Goal: Task Accomplishment & Management: Manage account settings

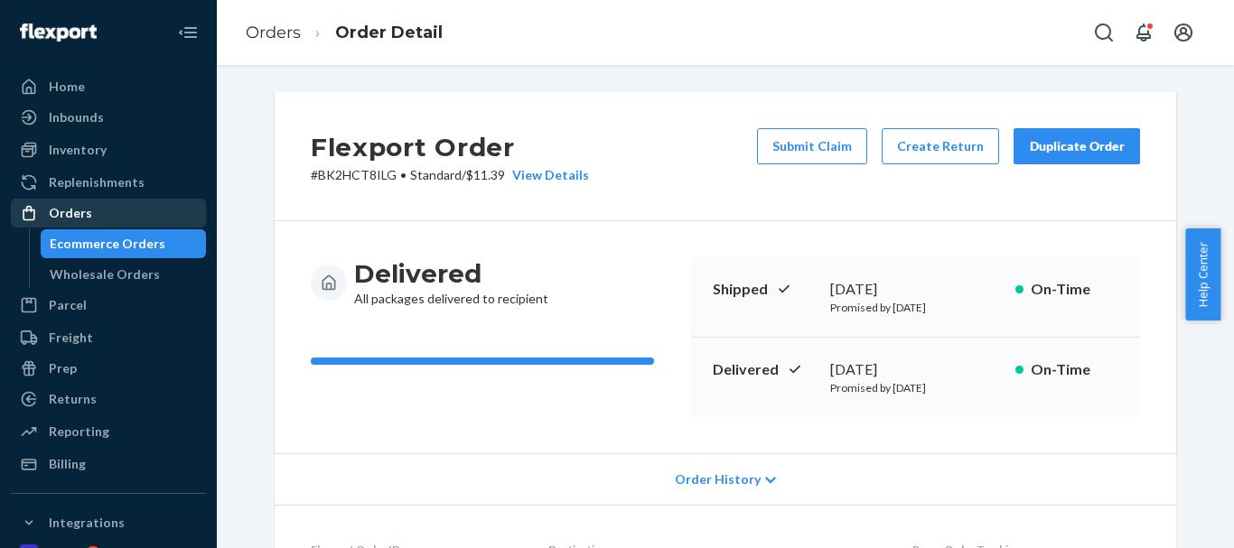
click at [93, 213] on div "Orders" at bounding box center [109, 213] width 192 height 25
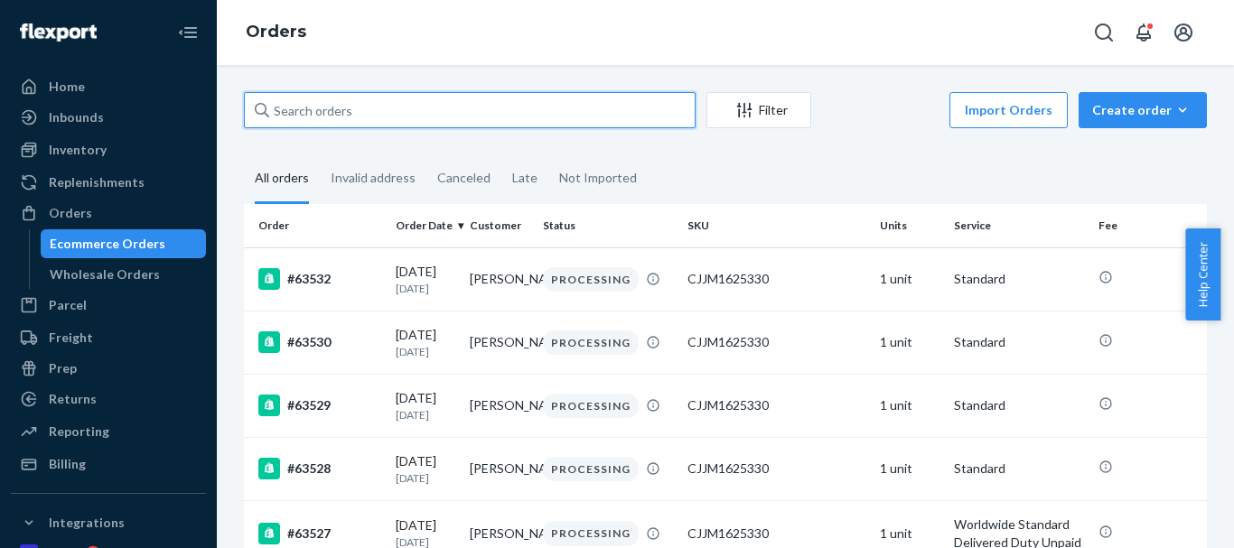
click at [370, 113] on input "text" at bounding box center [470, 110] width 452 height 36
paste input "[PERSON_NAME]"
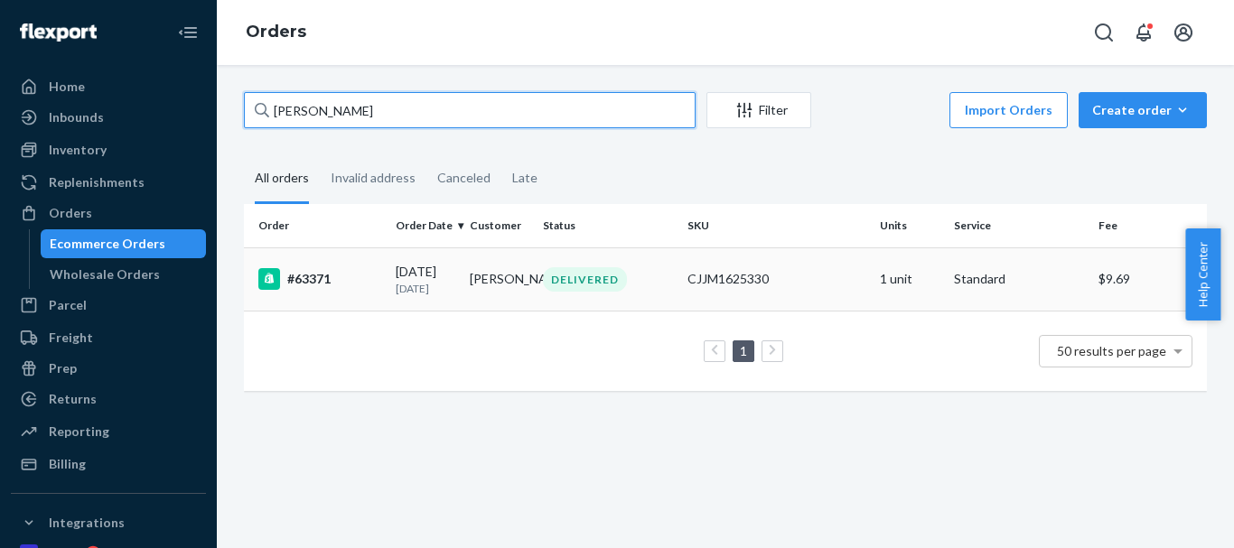
type input "[PERSON_NAME]"
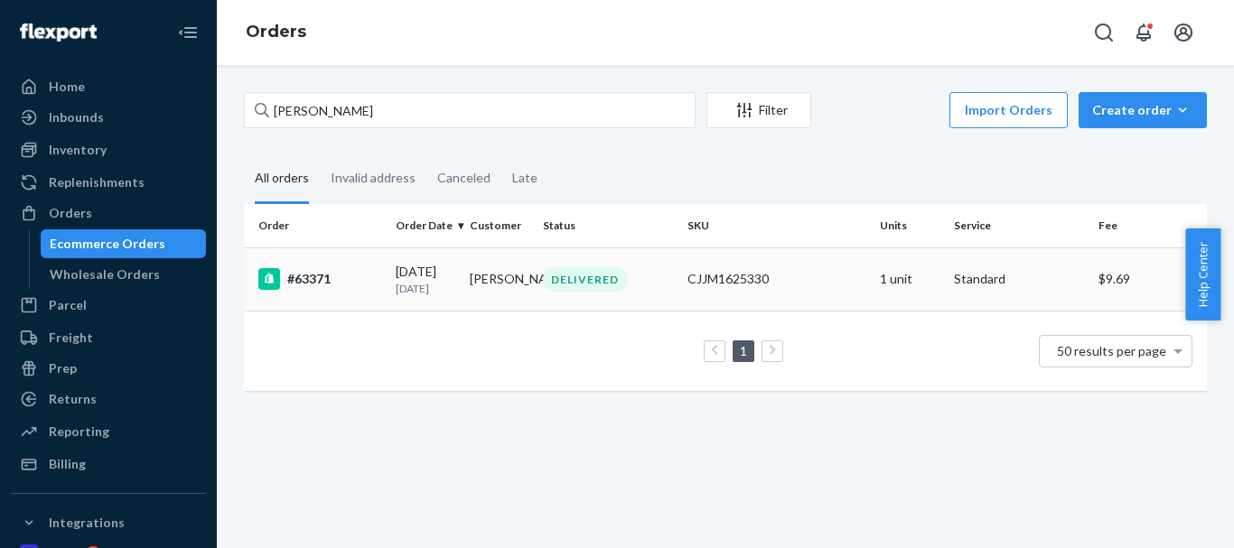
click at [494, 282] on td "[PERSON_NAME]" at bounding box center [500, 279] width 74 height 63
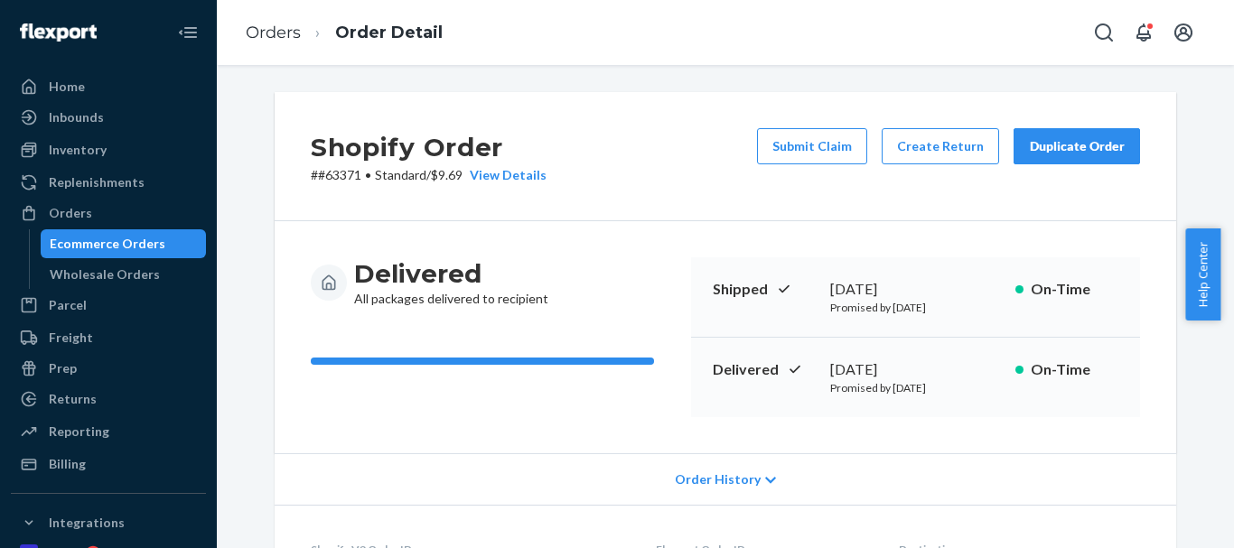
click at [1075, 153] on div "Duplicate Order" at bounding box center [1077, 146] width 96 height 18
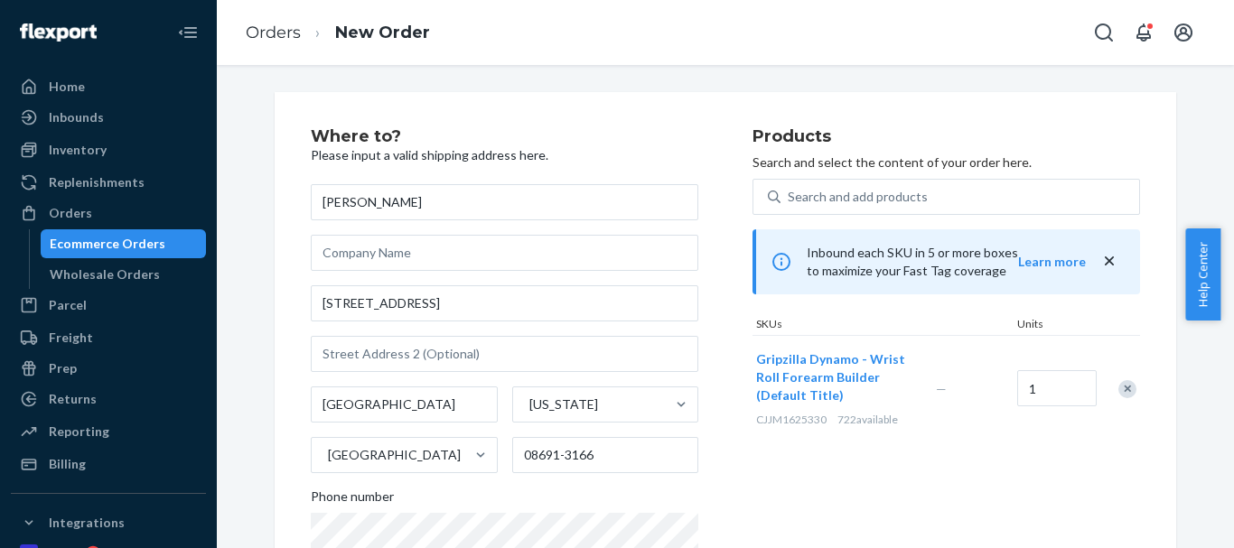
click at [1118, 388] on div "Remove Item" at bounding box center [1127, 389] width 18 height 18
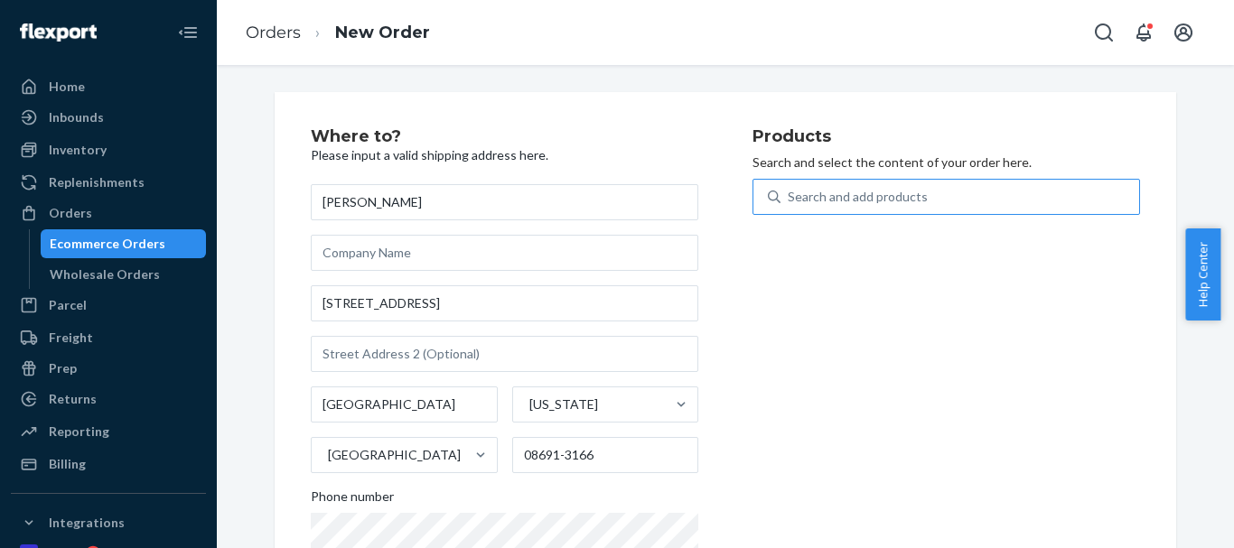
click at [802, 192] on div "Search and add products" at bounding box center [858, 197] width 140 height 18
click at [790, 192] on input "Search and add products" at bounding box center [789, 197] width 2 height 18
type input "Tornado"
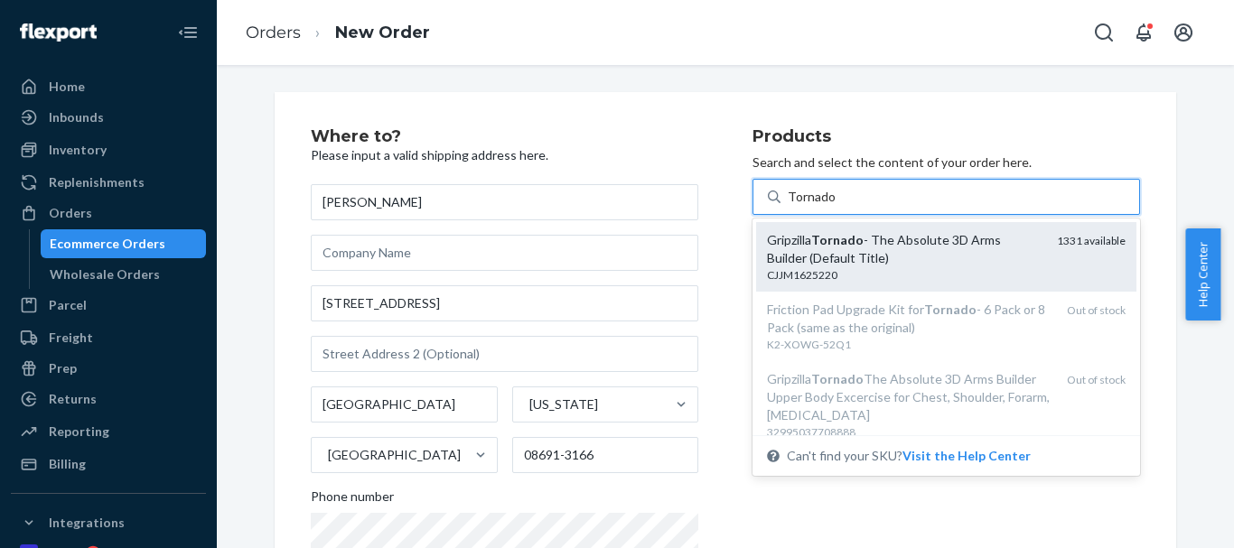
click at [879, 252] on div "Gripzilla Tornado - The Absolute 3D Arms Builder (Default Title)" at bounding box center [905, 249] width 276 height 36
click at [836, 206] on input "Tornado" at bounding box center [812, 197] width 48 height 18
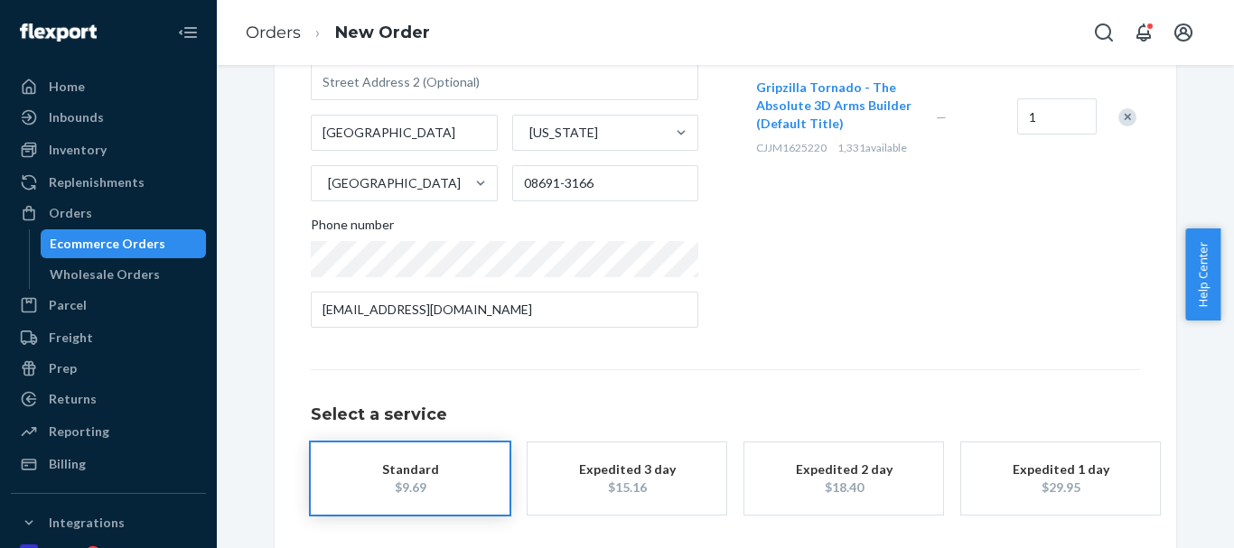
scroll to position [347, 0]
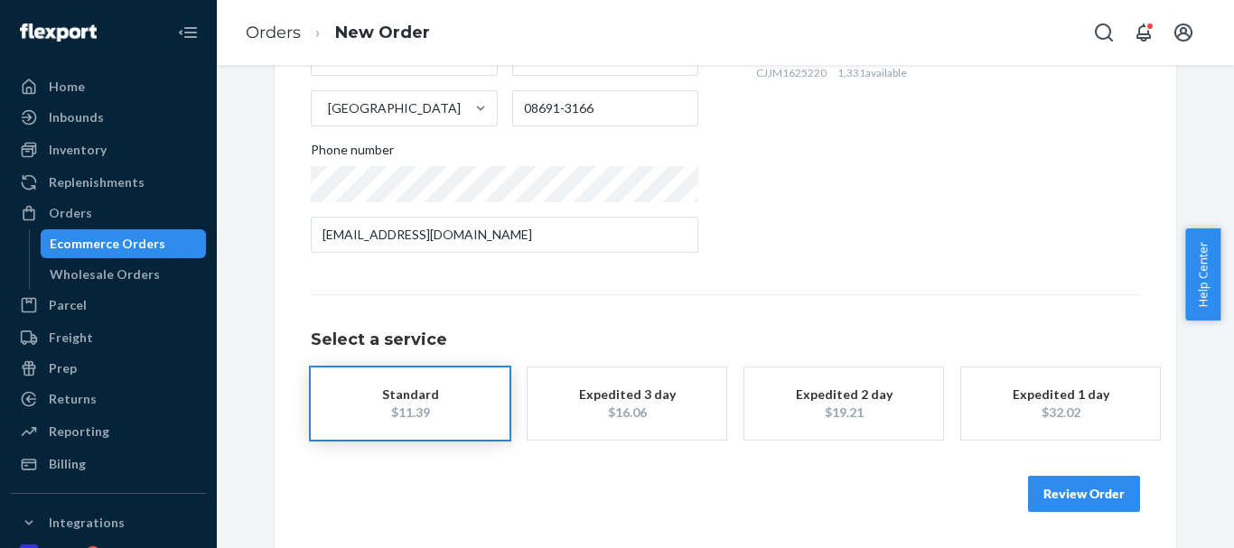
click at [1083, 494] on button "Review Order" at bounding box center [1084, 494] width 112 height 36
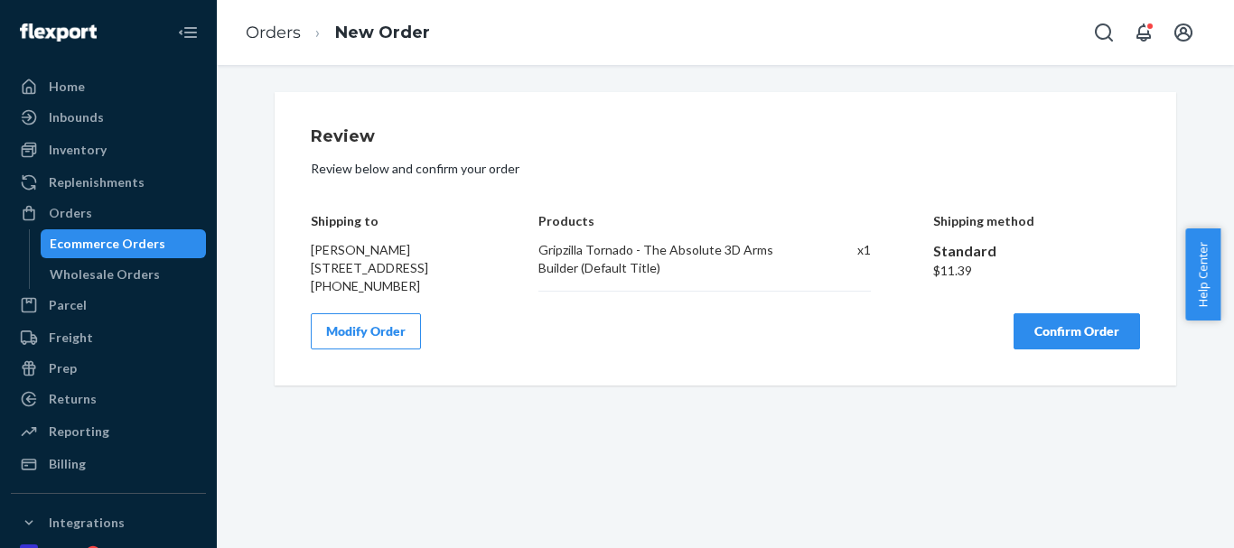
scroll to position [0, 0]
click at [1095, 335] on button "Confirm Order" at bounding box center [1077, 331] width 126 height 36
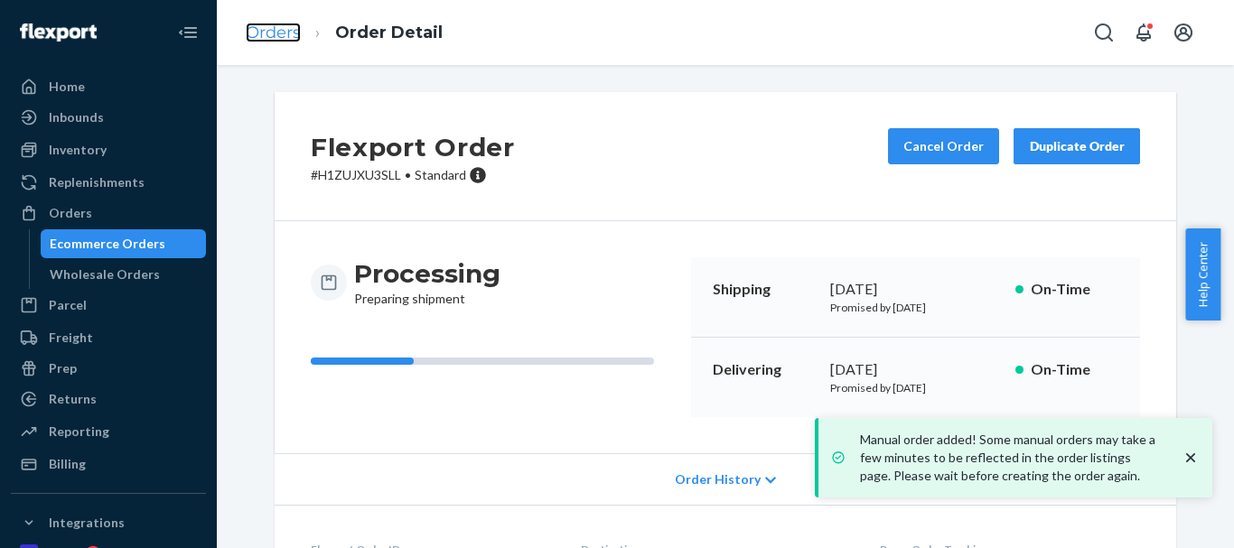
click at [300, 32] on link "Orders" at bounding box center [273, 33] width 55 height 20
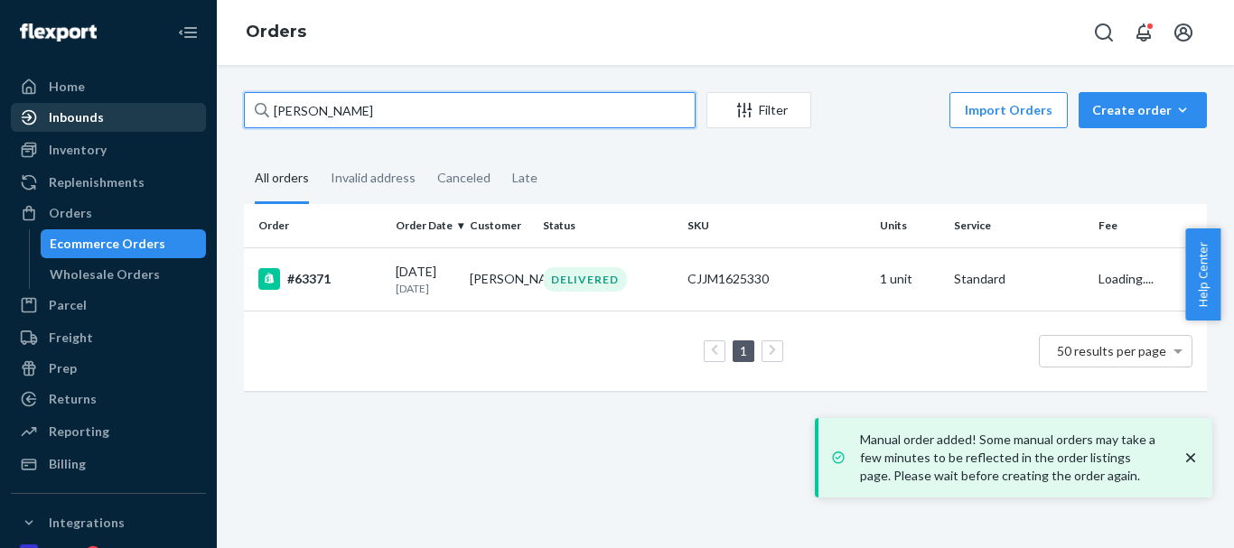
drag, startPoint x: 162, startPoint y: 114, endPoint x: 139, endPoint y: 106, distance: 24.0
click at [133, 108] on div "Home Inbounds Shipping Plans Problems Inventory Products Replenishments Orders …" at bounding box center [617, 274] width 1234 height 548
paste input "[PERSON_NAME]"
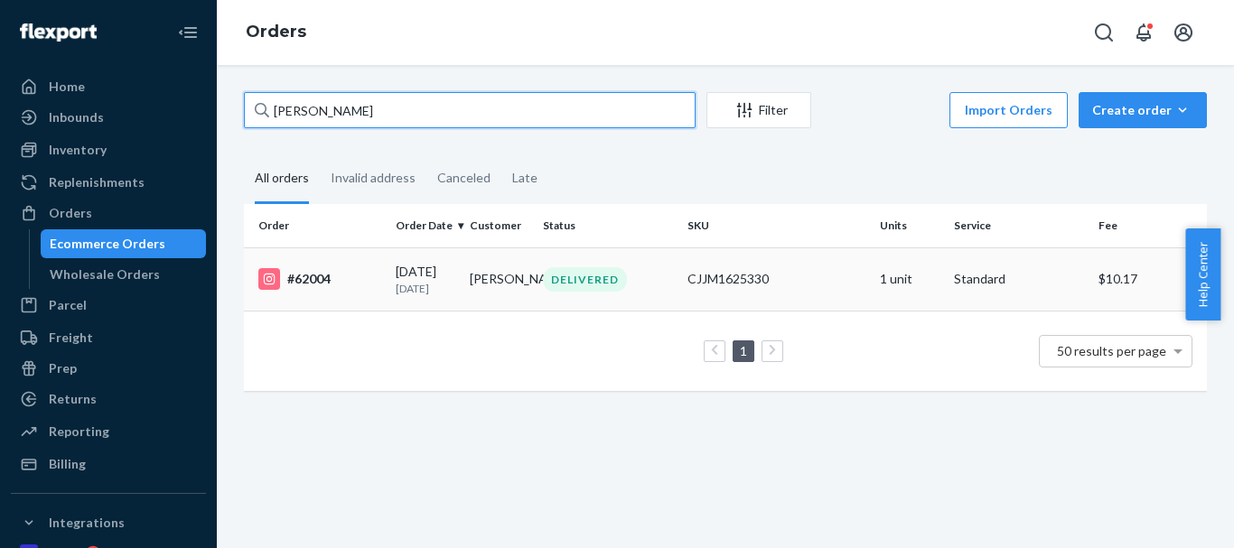
type input "[PERSON_NAME]"
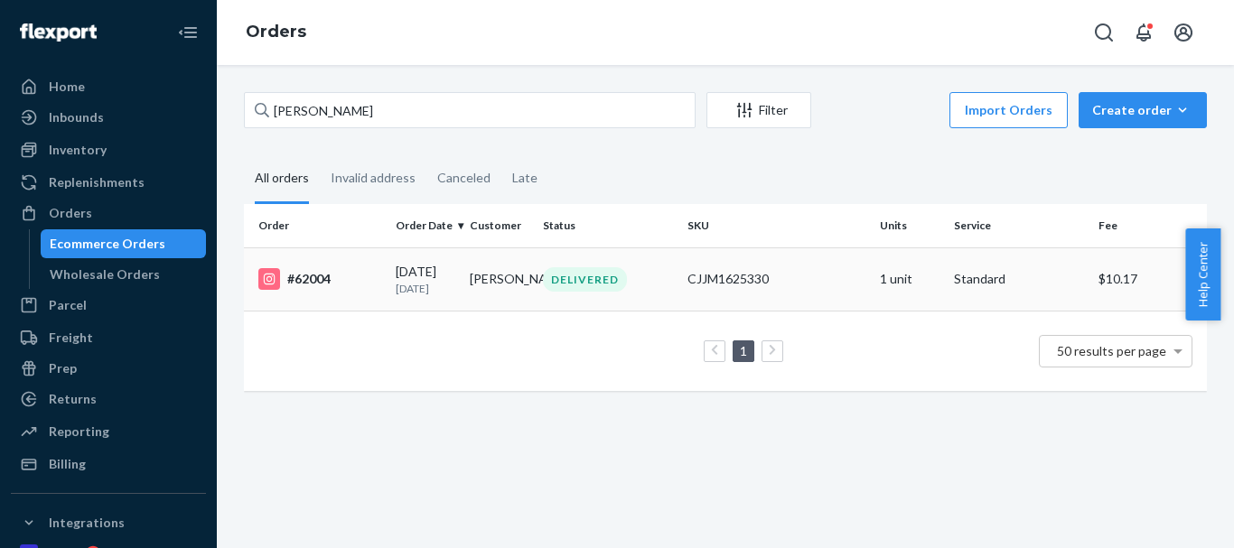
click at [589, 288] on div "DELIVERED" at bounding box center [585, 279] width 84 height 24
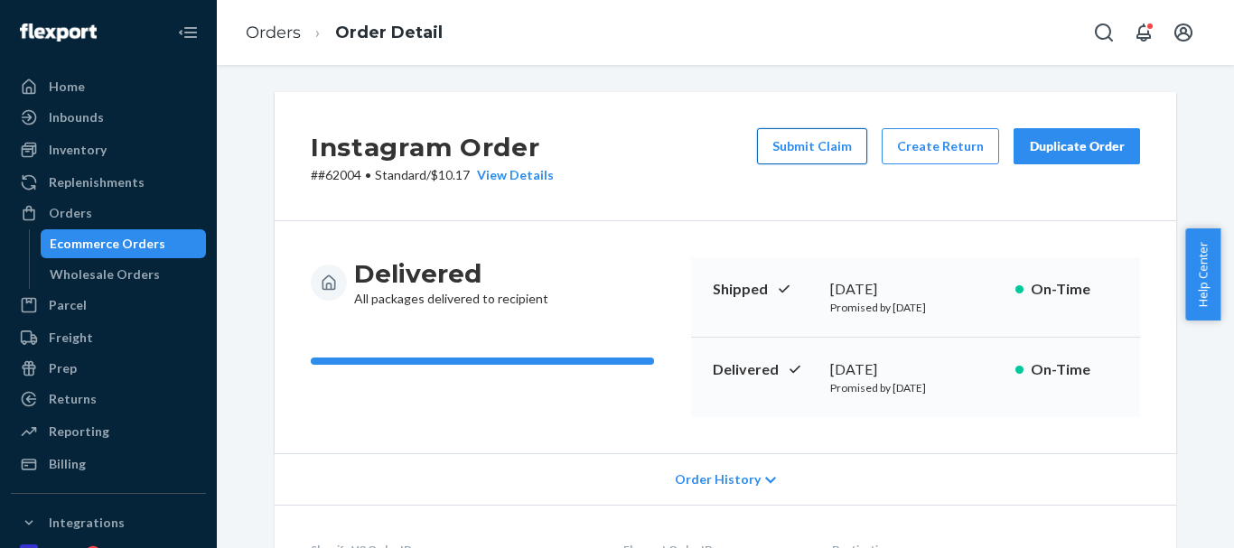
click at [816, 154] on button "Submit Claim" at bounding box center [812, 146] width 110 height 36
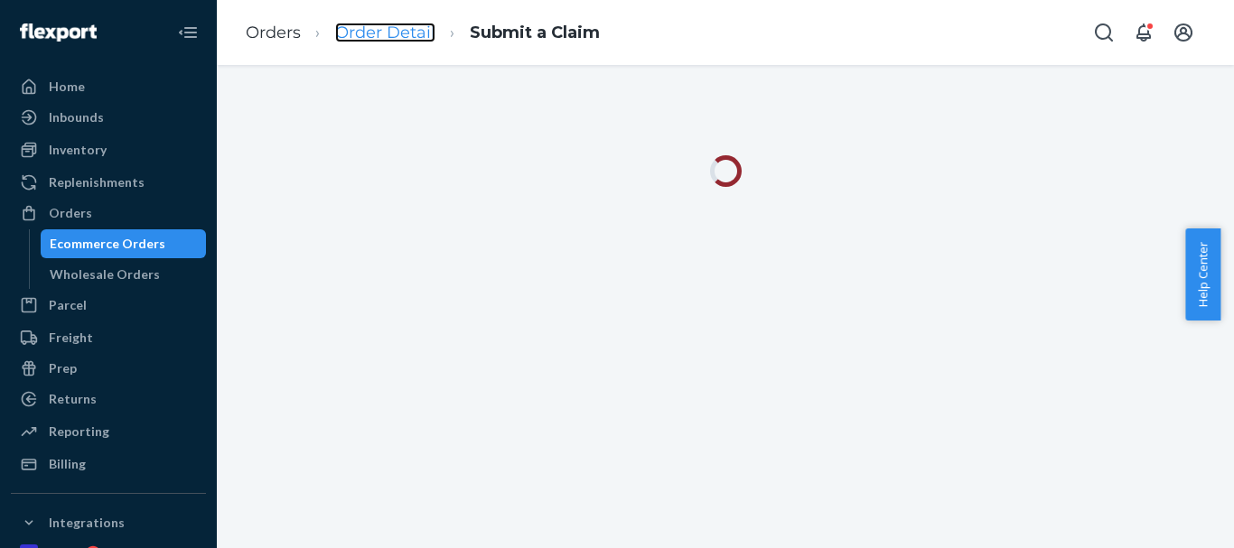
click at [380, 29] on link "Order Detail" at bounding box center [385, 33] width 100 height 20
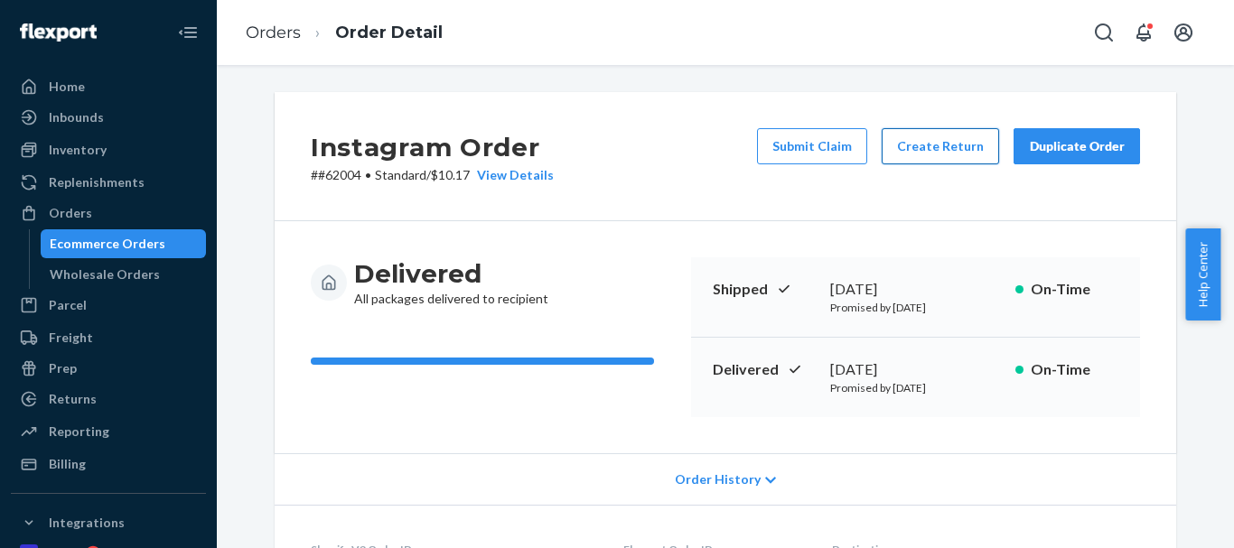
click at [945, 154] on button "Create Return" at bounding box center [940, 146] width 117 height 36
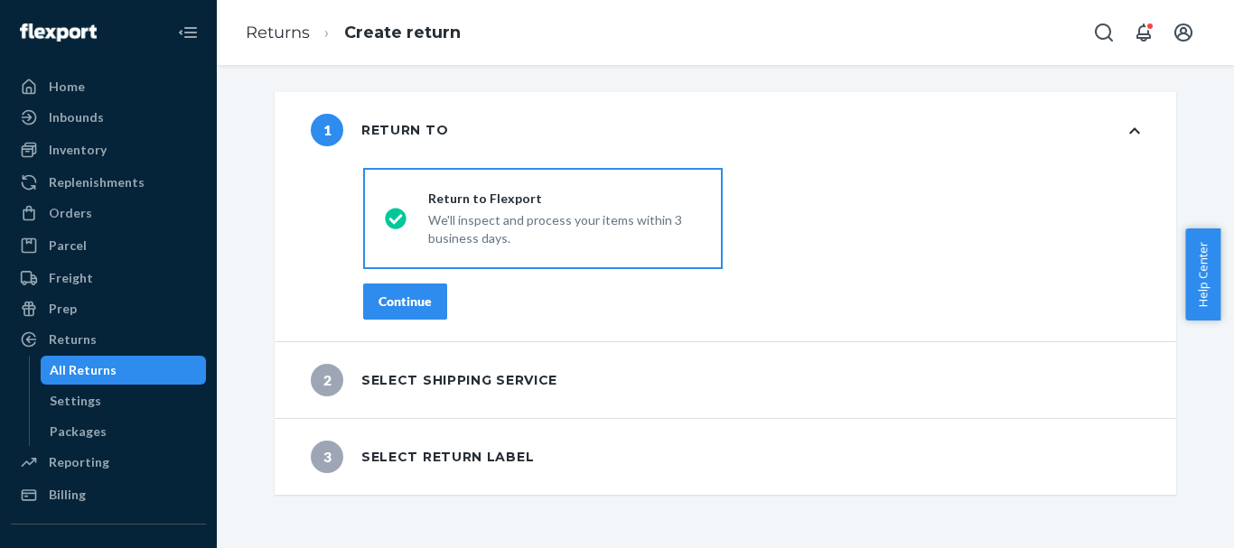
click at [415, 305] on div "Continue" at bounding box center [405, 302] width 53 height 18
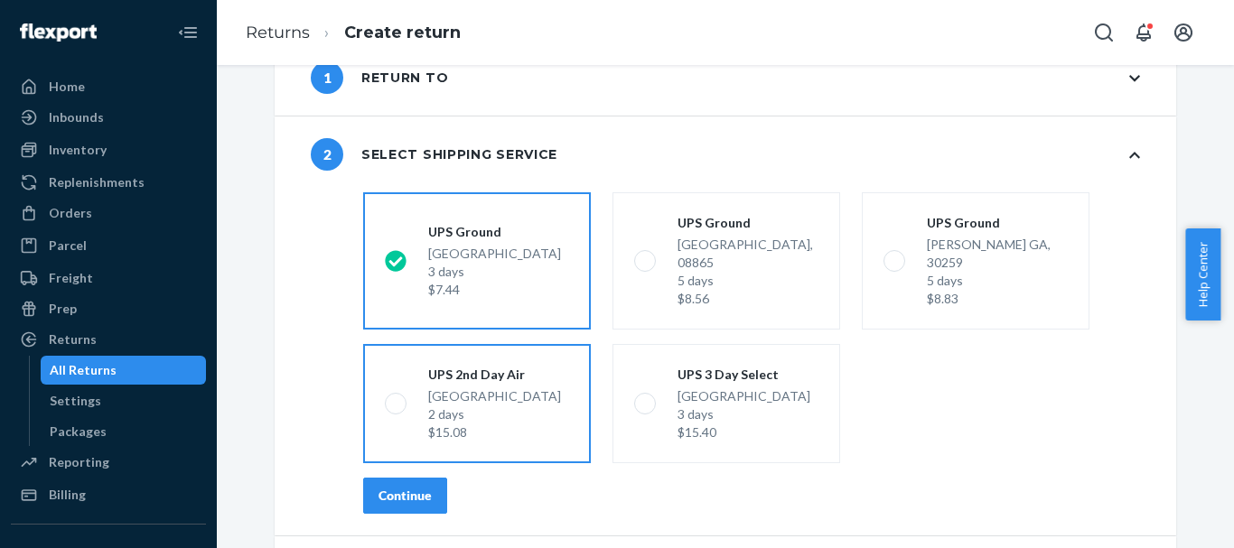
scroll to position [98, 0]
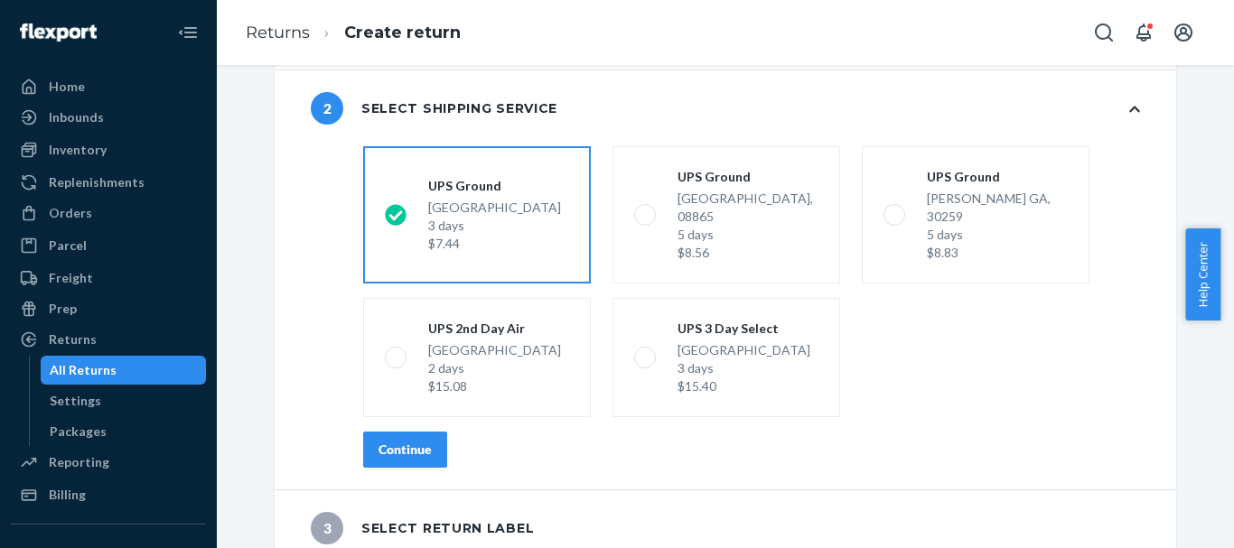
click at [419, 441] on div "Continue" at bounding box center [405, 450] width 53 height 18
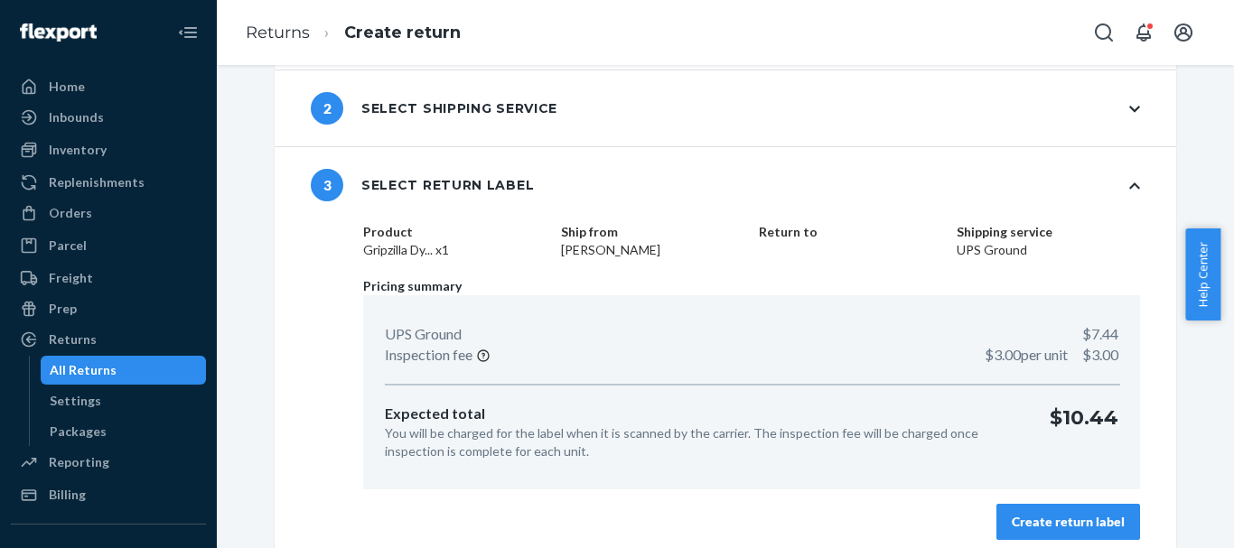
click at [1085, 522] on div "Create return label" at bounding box center [1068, 522] width 113 height 18
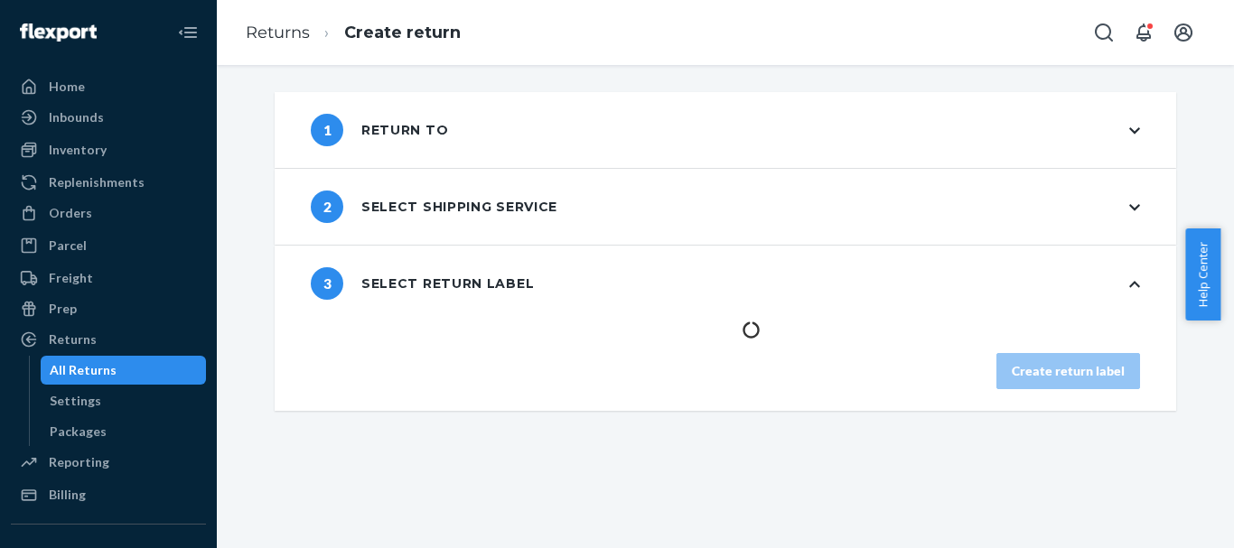
scroll to position [0, 0]
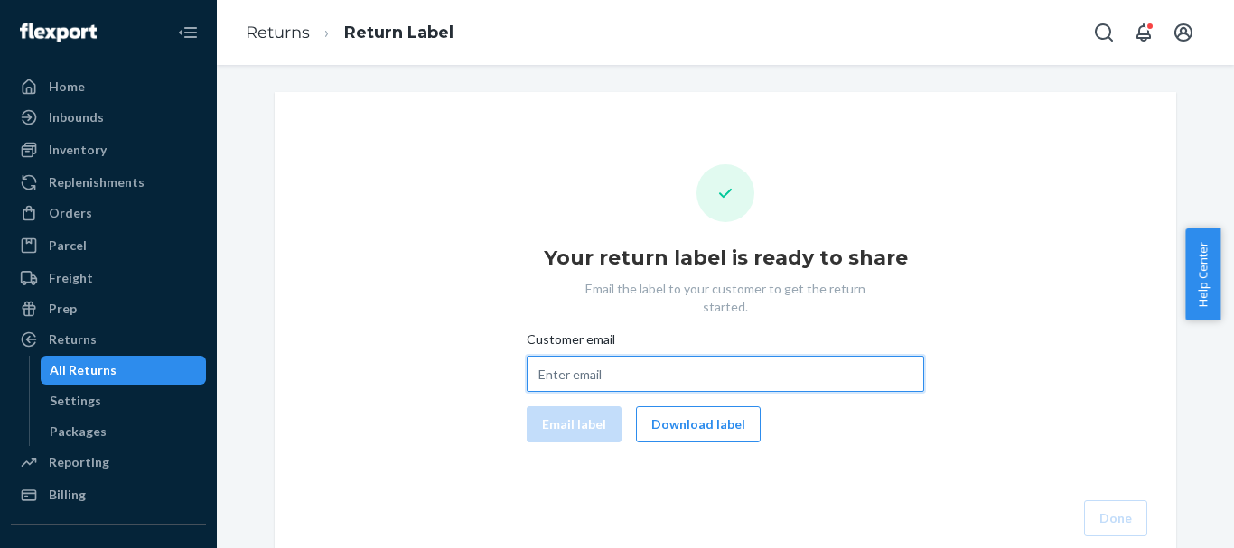
click at [605, 356] on input "Customer email" at bounding box center [726, 374] width 398 height 36
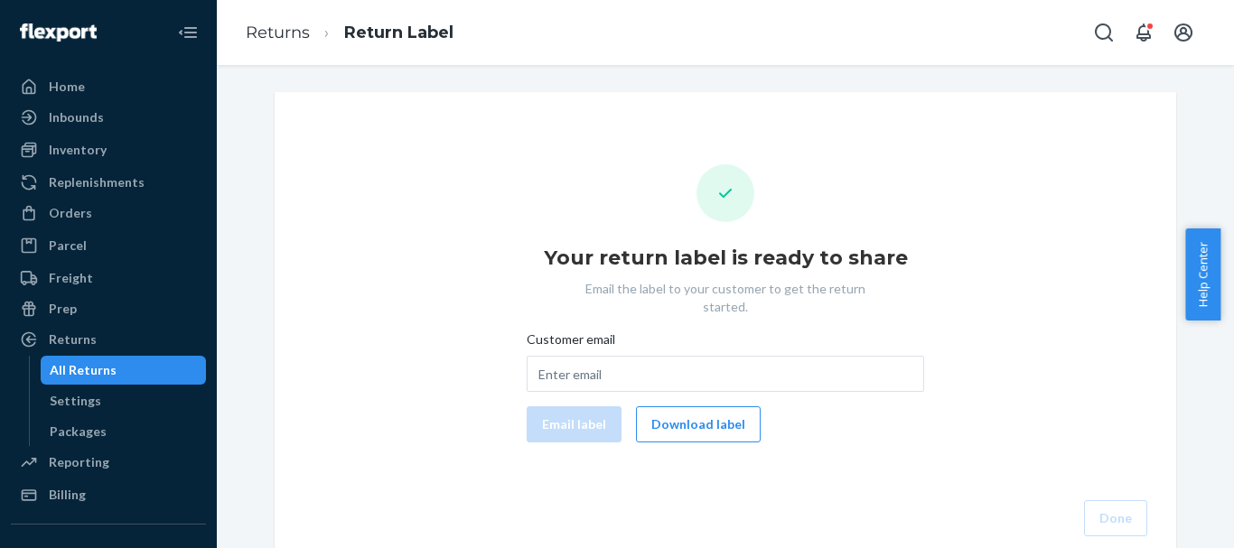
click at [451, 286] on div "Your return label is ready to share Email the label to your customer to get the…" at bounding box center [725, 350] width 873 height 372
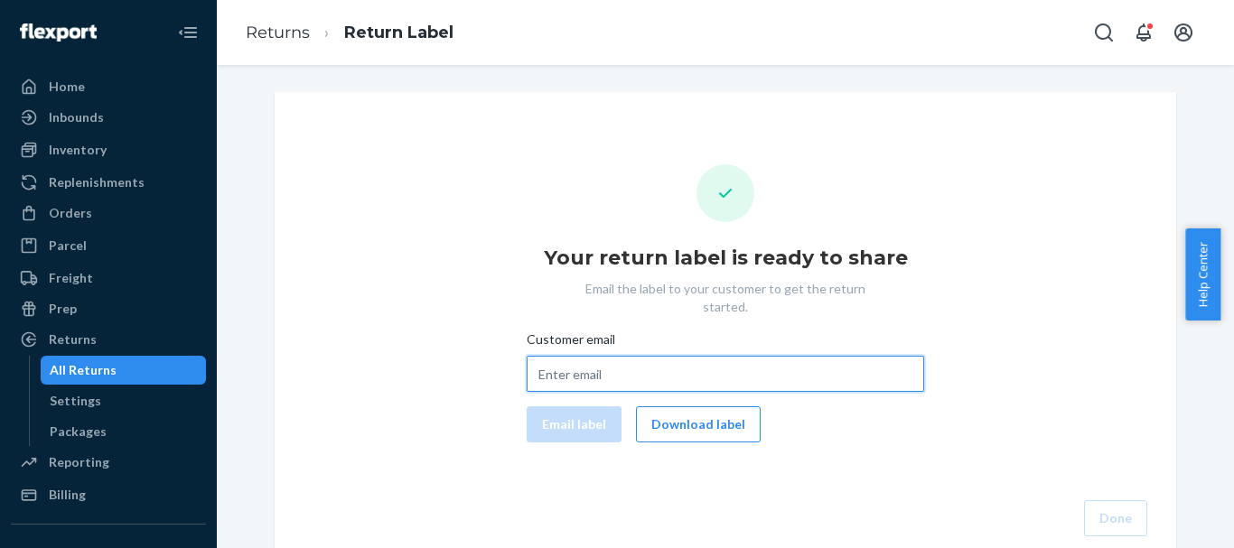
click at [685, 360] on input "Customer email" at bounding box center [726, 374] width 398 height 36
paste input "[EMAIL_ADDRESS][DOMAIN_NAME]"
type input "[EMAIL_ADDRESS][DOMAIN_NAME]"
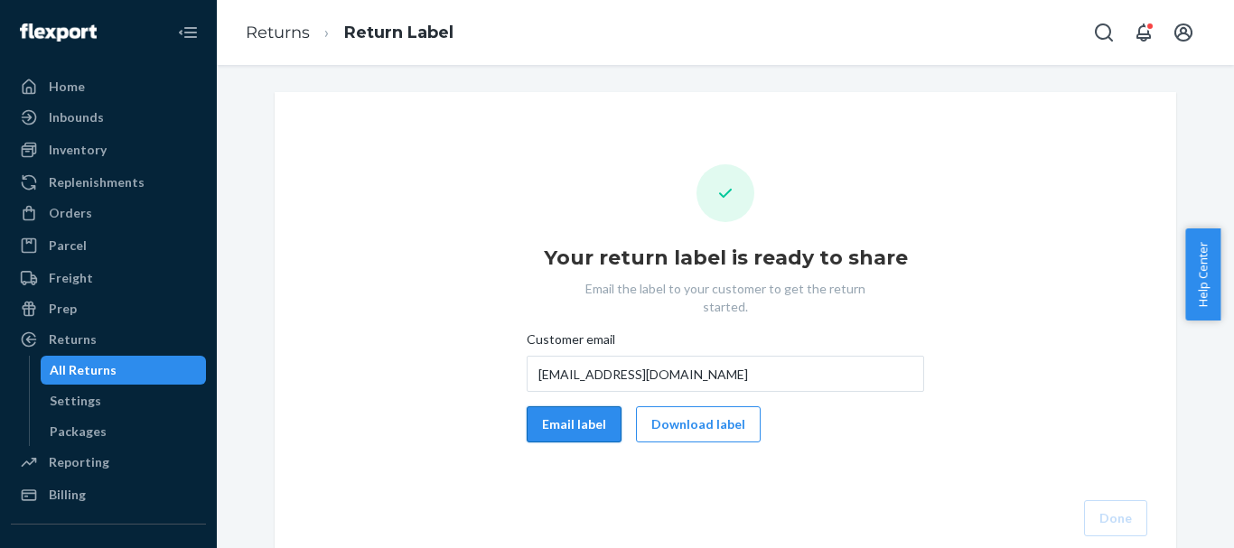
click at [563, 407] on button "Email label" at bounding box center [574, 425] width 95 height 36
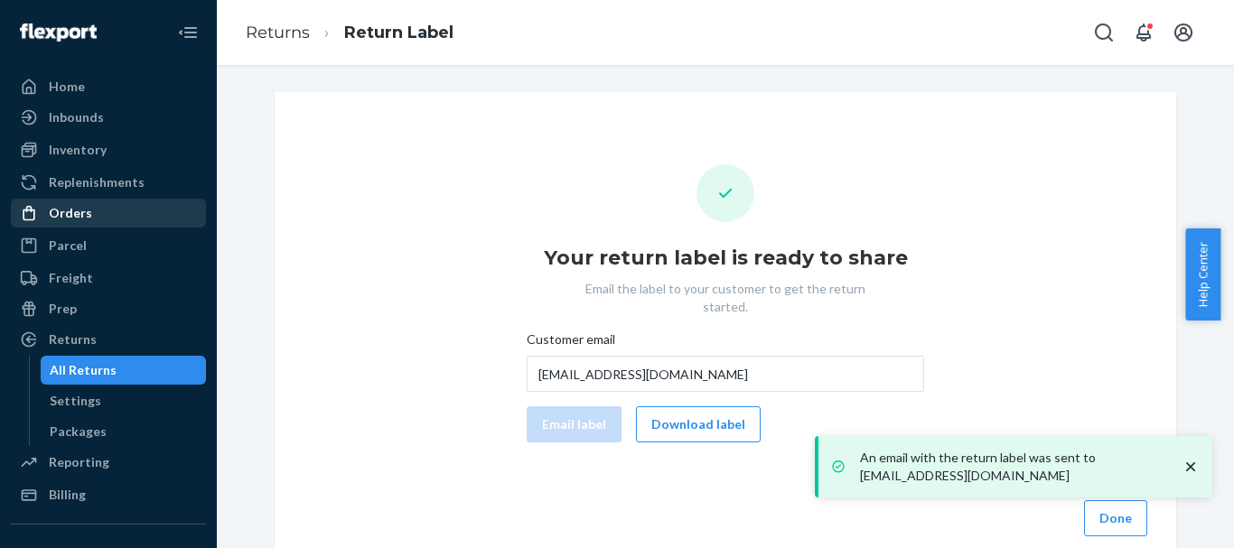
click at [104, 203] on div "Orders" at bounding box center [109, 213] width 192 height 25
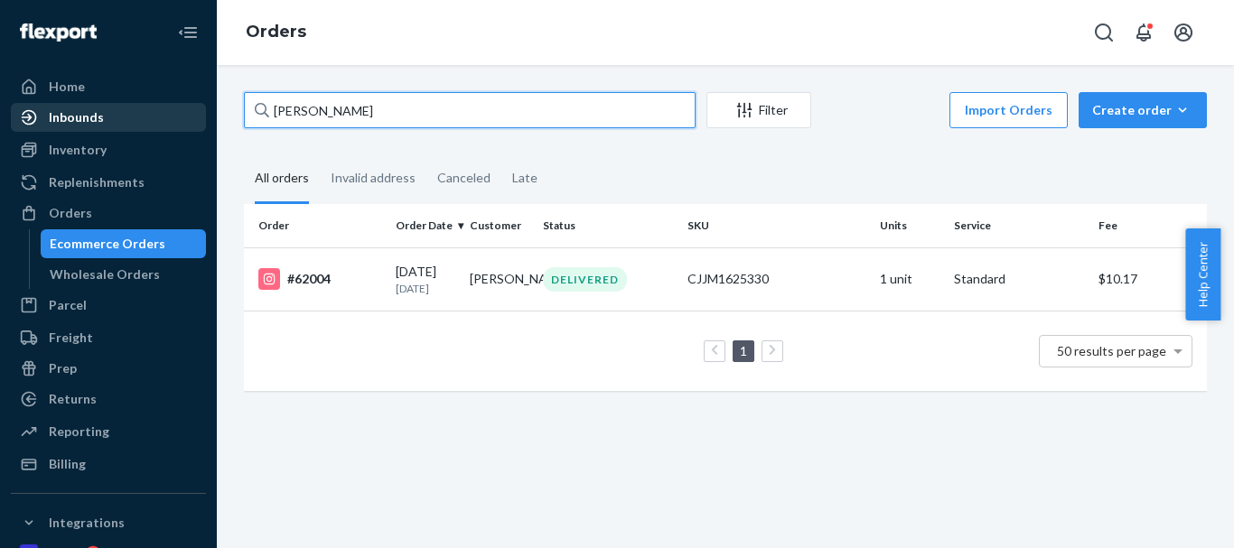
drag, startPoint x: 388, startPoint y: 120, endPoint x: 156, endPoint y: 119, distance: 232.2
click at [154, 119] on div "Home Inbounds Shipping Plans Problems Inventory Products Replenishments Orders …" at bounding box center [617, 274] width 1234 height 548
paste input "#63368"
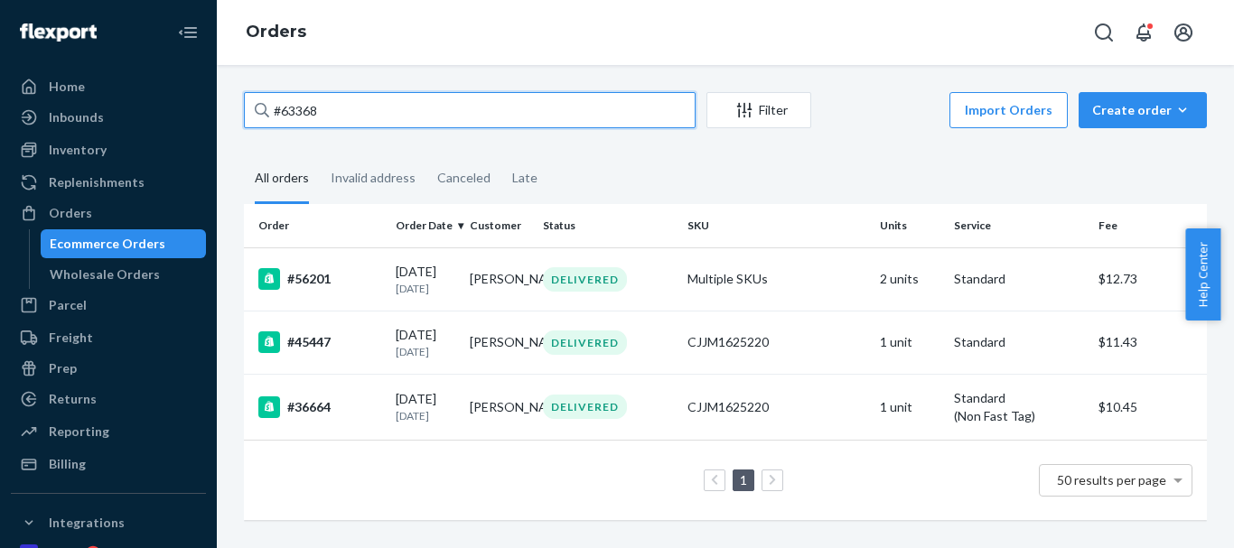
drag, startPoint x: 365, startPoint y: 111, endPoint x: 202, endPoint y: 111, distance: 162.6
click at [202, 112] on div "Home Inbounds Shipping Plans Problems Inventory Products Replenishments Orders …" at bounding box center [617, 274] width 1234 height 548
paste input "[PERSON_NAME]"
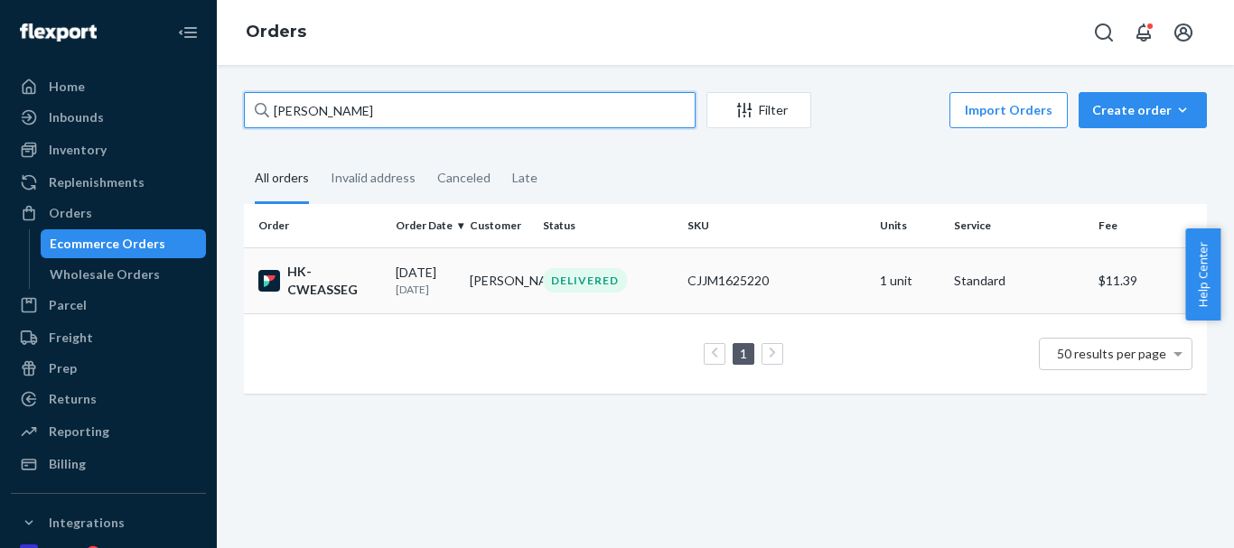
type input "[PERSON_NAME]"
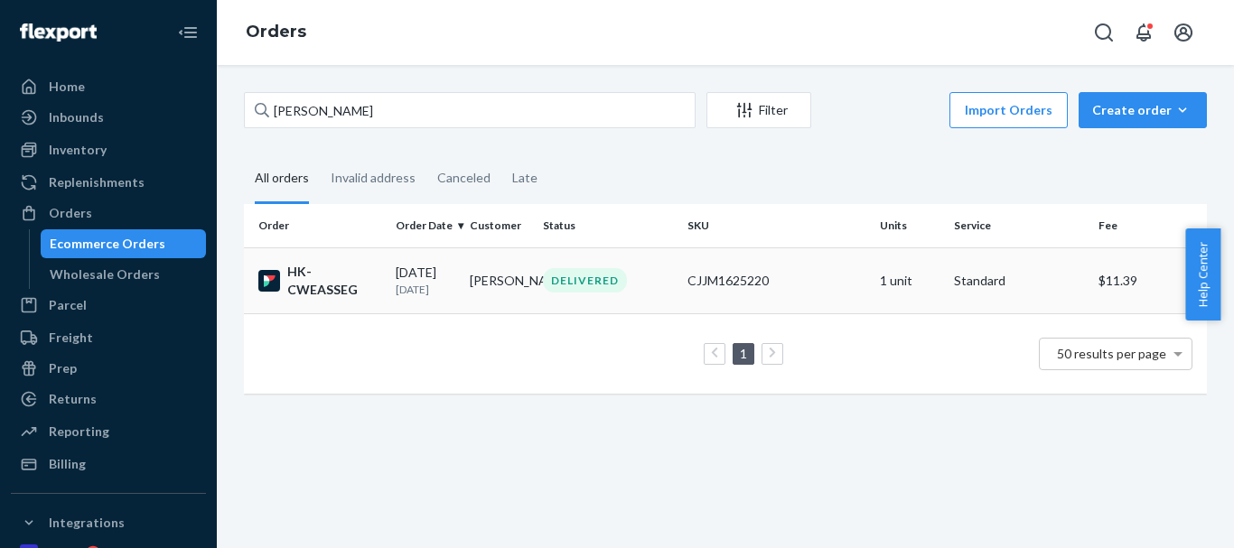
click at [566, 284] on div "DELIVERED" at bounding box center [585, 280] width 84 height 24
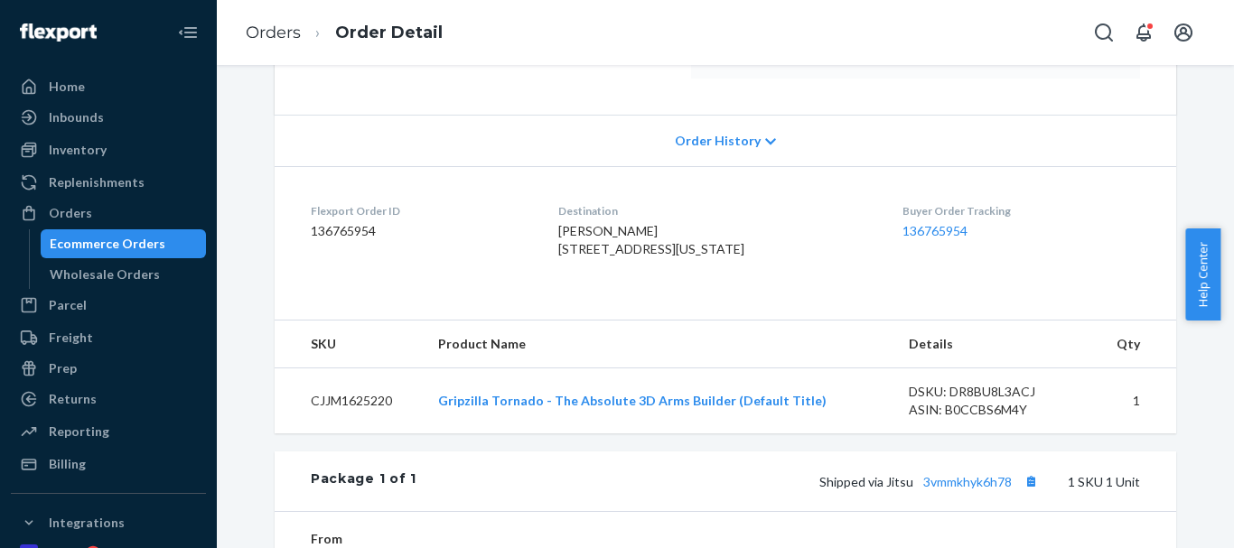
scroll to position [361, 0]
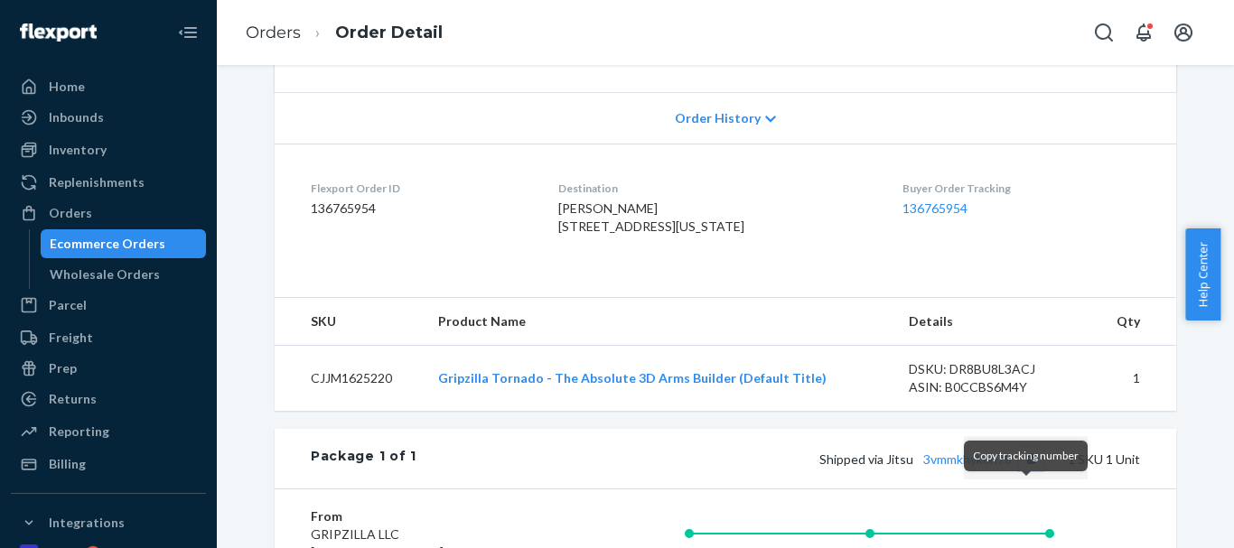
click at [1027, 471] on button "Copy tracking number" at bounding box center [1030, 458] width 23 height 23
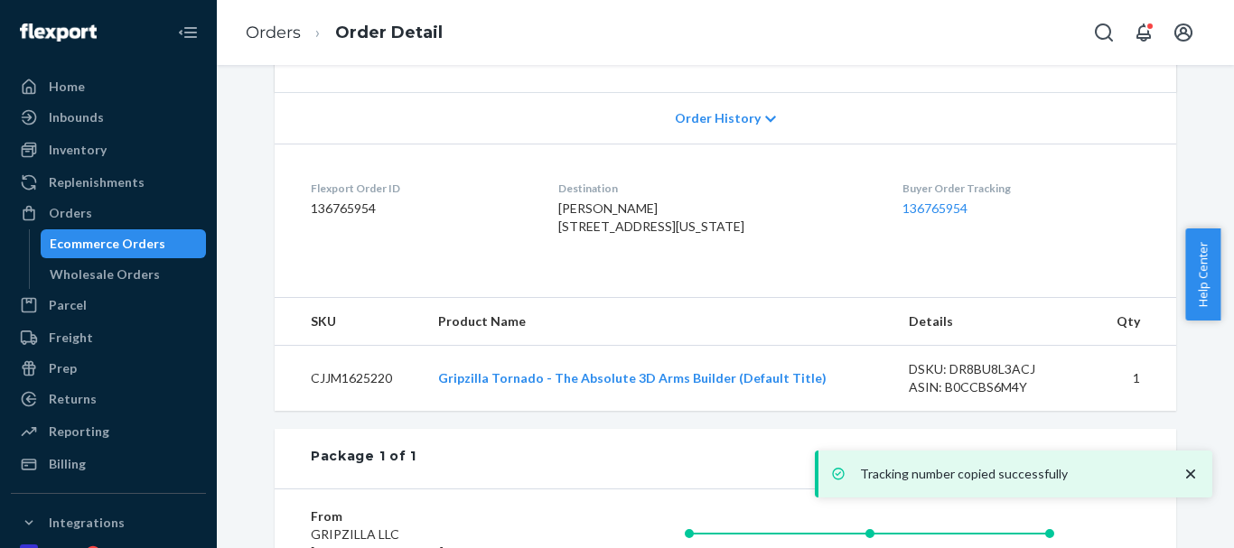
click at [959, 467] on link "3vmmkhyk6h78" at bounding box center [967, 459] width 89 height 15
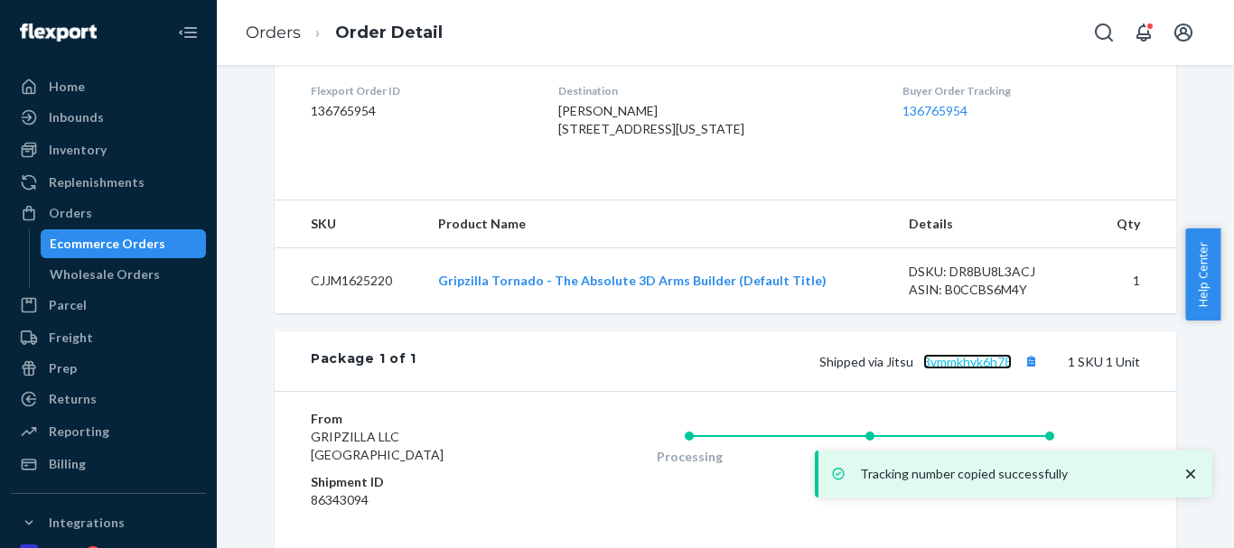
scroll to position [234, 0]
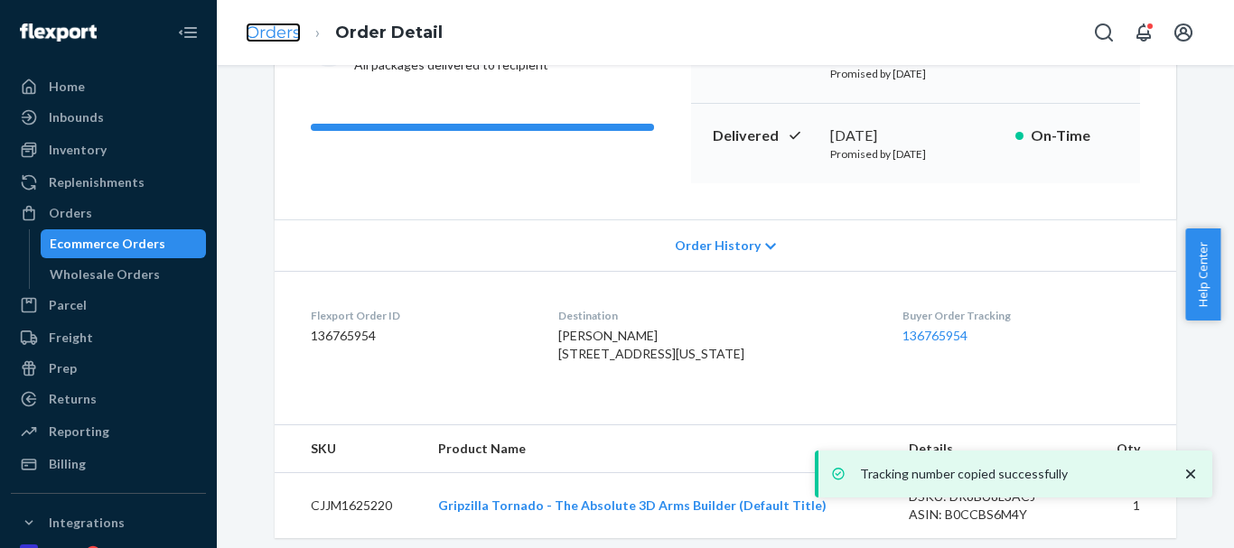
click at [262, 27] on link "Orders" at bounding box center [273, 33] width 55 height 20
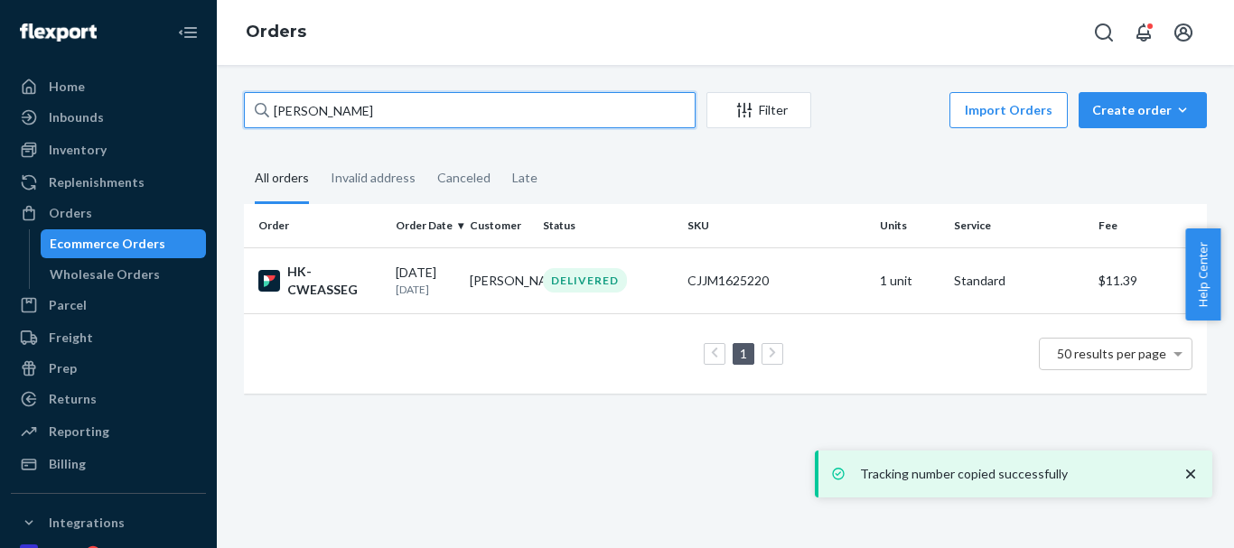
drag, startPoint x: 387, startPoint y: 105, endPoint x: 196, endPoint y: 88, distance: 191.4
click at [196, 88] on div "Home Inbounds Shipping Plans Problems Inventory Products Replenishments Orders …" at bounding box center [617, 274] width 1234 height 548
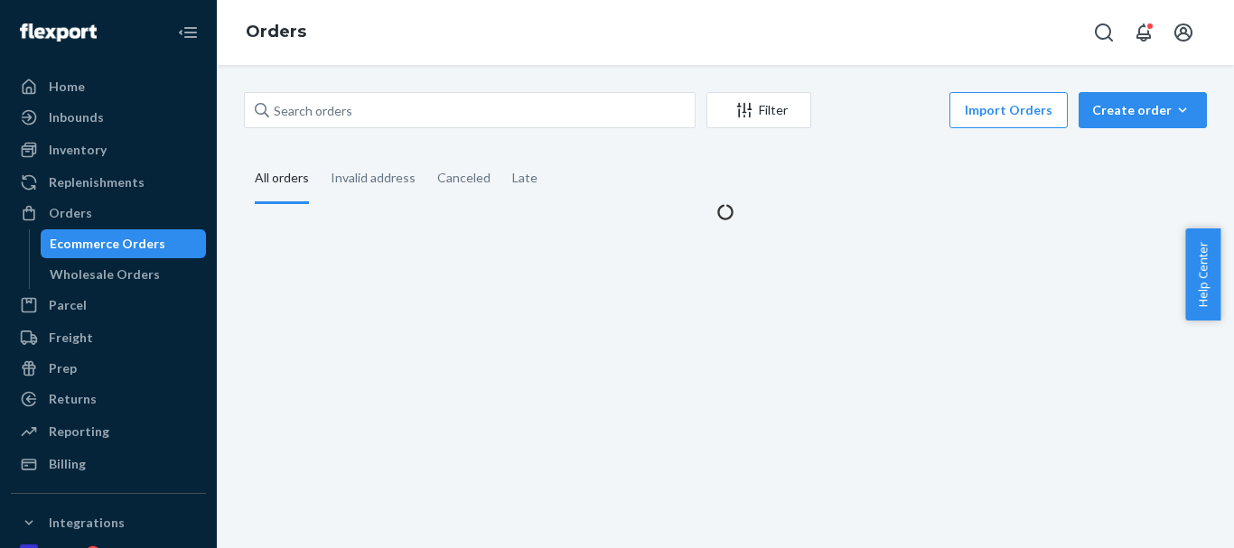
click at [304, 67] on div "Filter Import Orders Create order Ecommerce order Removal order All orders Inva…" at bounding box center [725, 306] width 1017 height 483
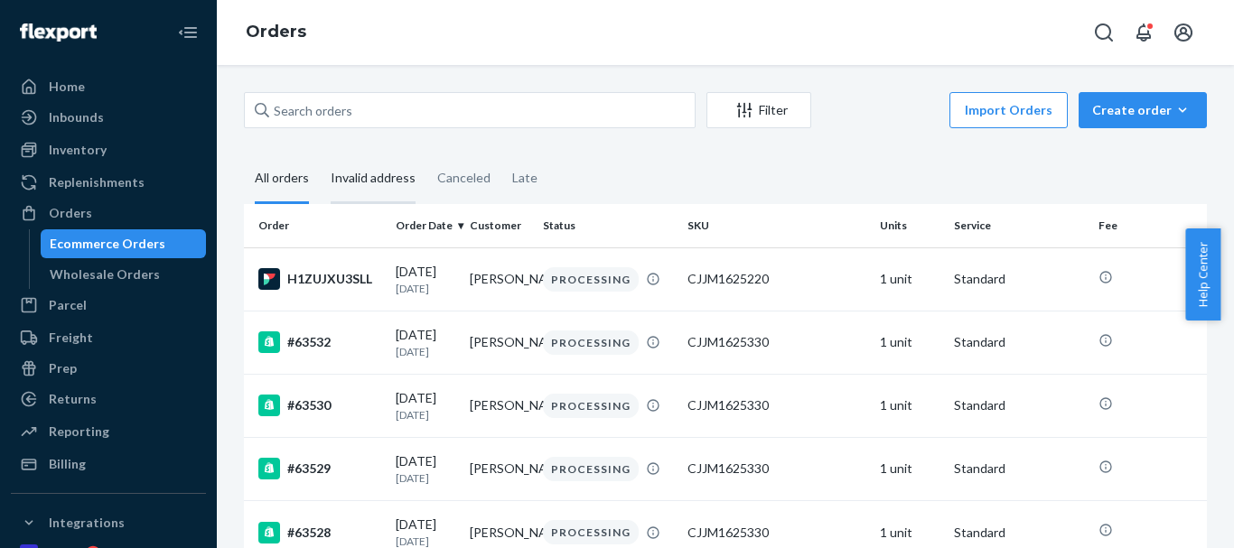
click at [370, 185] on div "Invalid address" at bounding box center [373, 179] width 85 height 50
click at [320, 154] on input "Invalid address" at bounding box center [320, 154] width 0 height 0
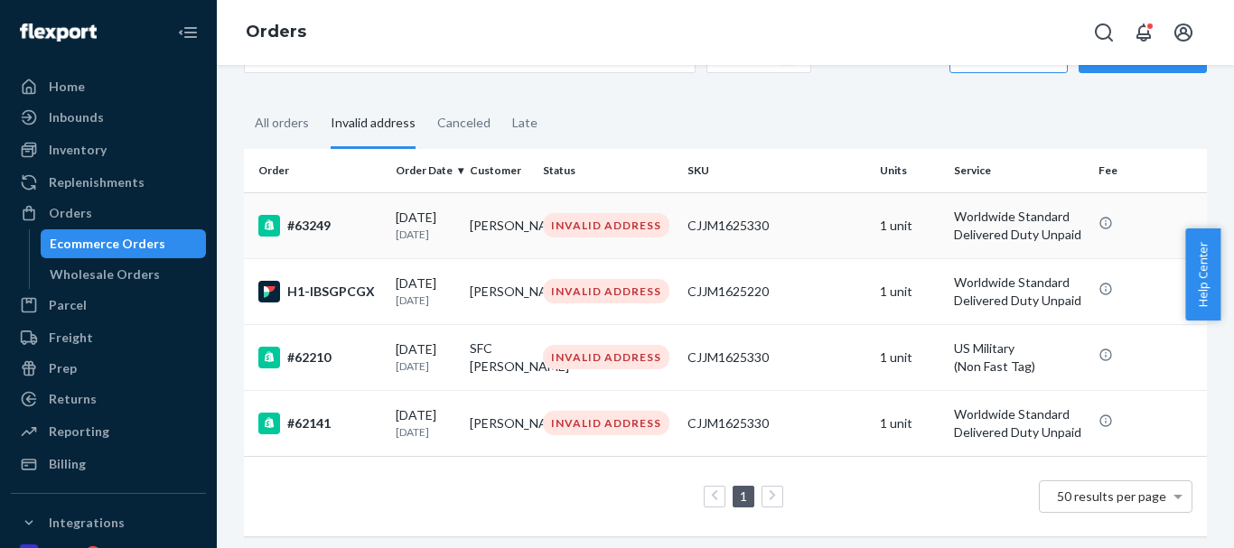
scroll to position [106, 0]
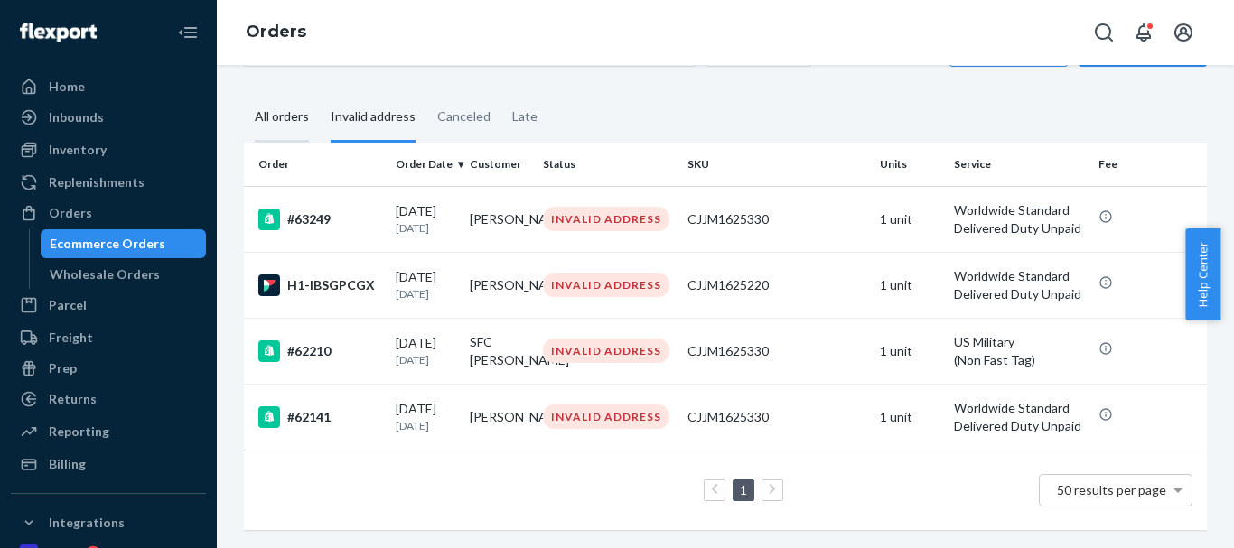
click at [286, 93] on div "All orders" at bounding box center [282, 118] width 54 height 50
click at [244, 93] on input "All orders" at bounding box center [244, 93] width 0 height 0
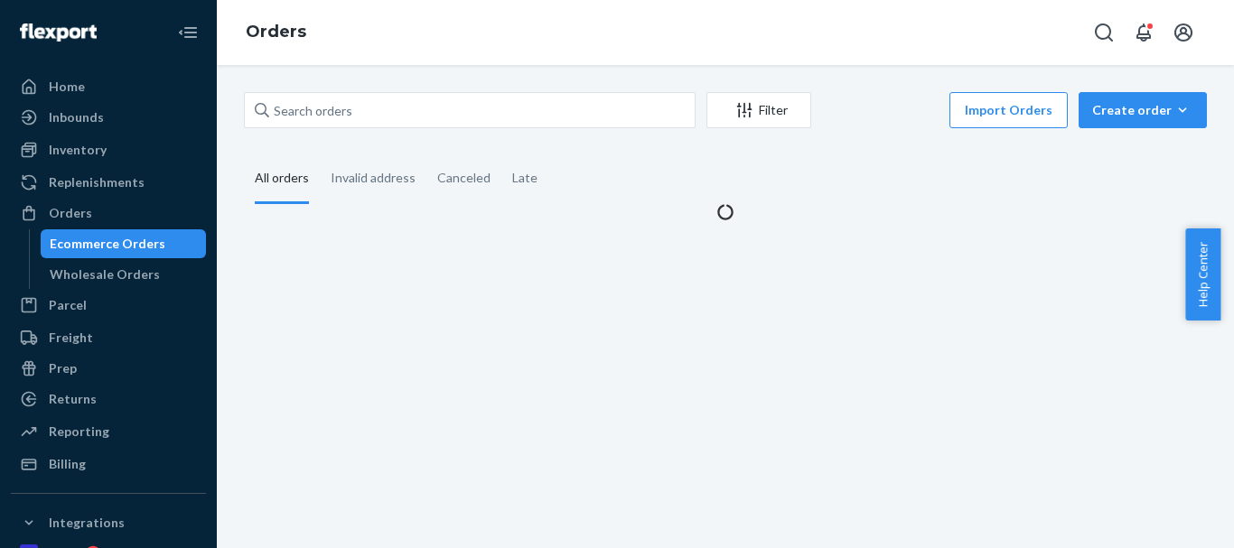
scroll to position [0, 0]
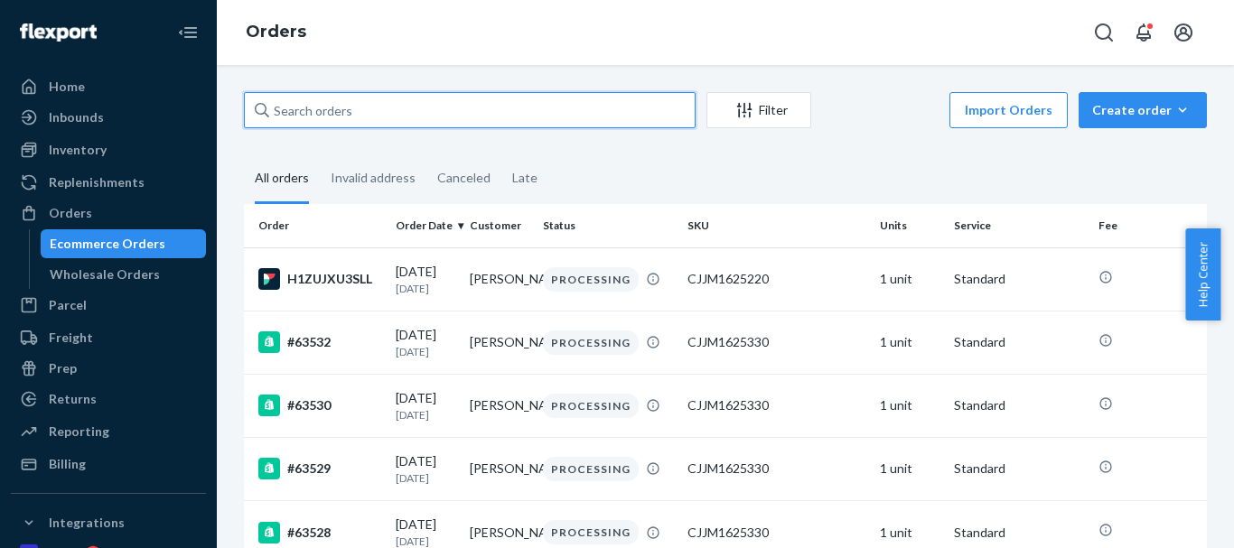
click at [410, 123] on input "text" at bounding box center [470, 110] width 452 height 36
paste input "#63368"
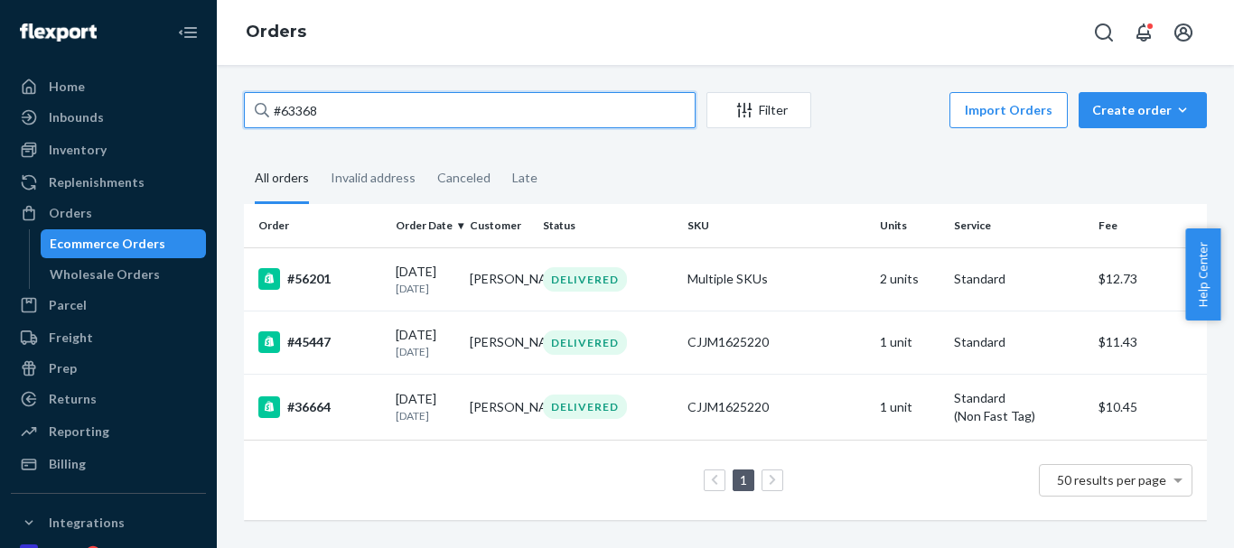
drag, startPoint x: 238, startPoint y: 108, endPoint x: 227, endPoint y: 108, distance: 10.8
click at [228, 108] on div "#63368 Filter Import Orders Create order Ecommerce order Removal order All orde…" at bounding box center [725, 306] width 1017 height 483
paste input "[PERSON_NAME]"
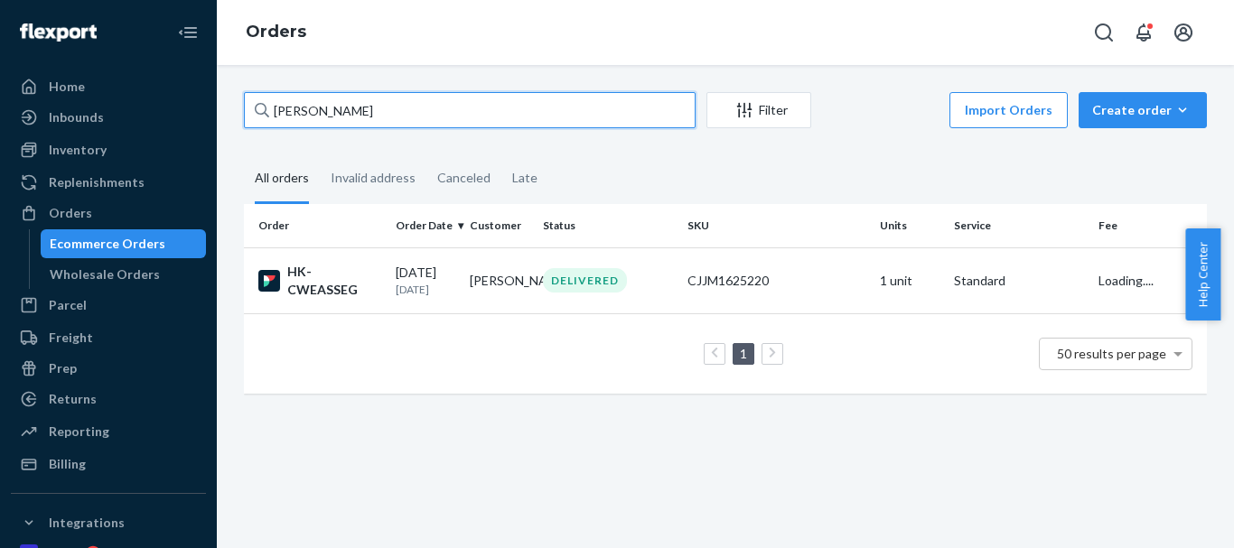
type input "[PERSON_NAME]"
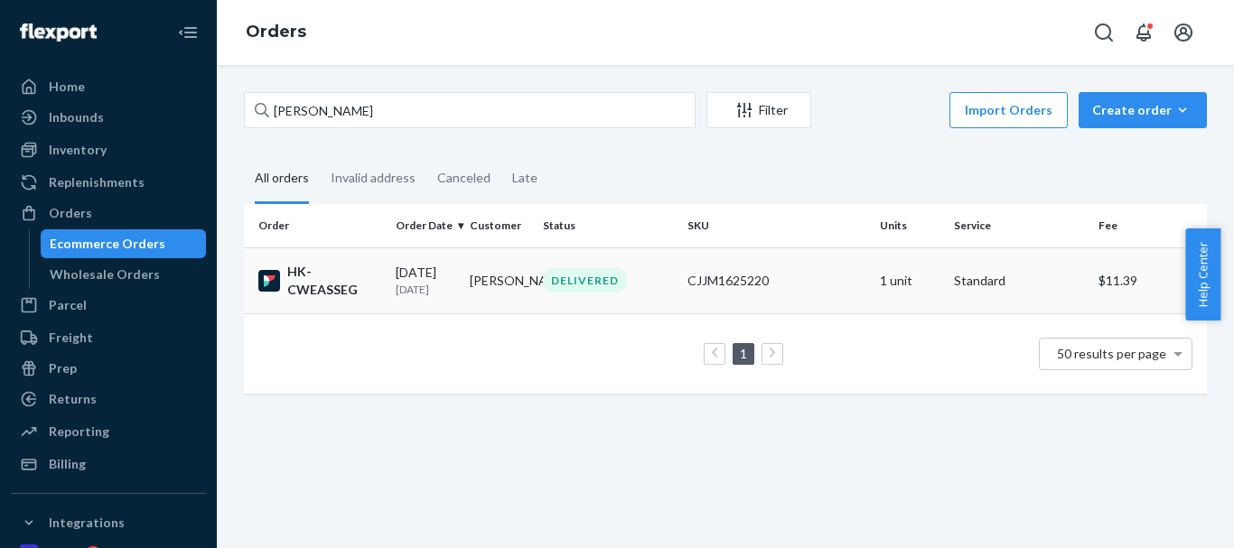
click at [497, 284] on td "[PERSON_NAME]" at bounding box center [500, 281] width 74 height 66
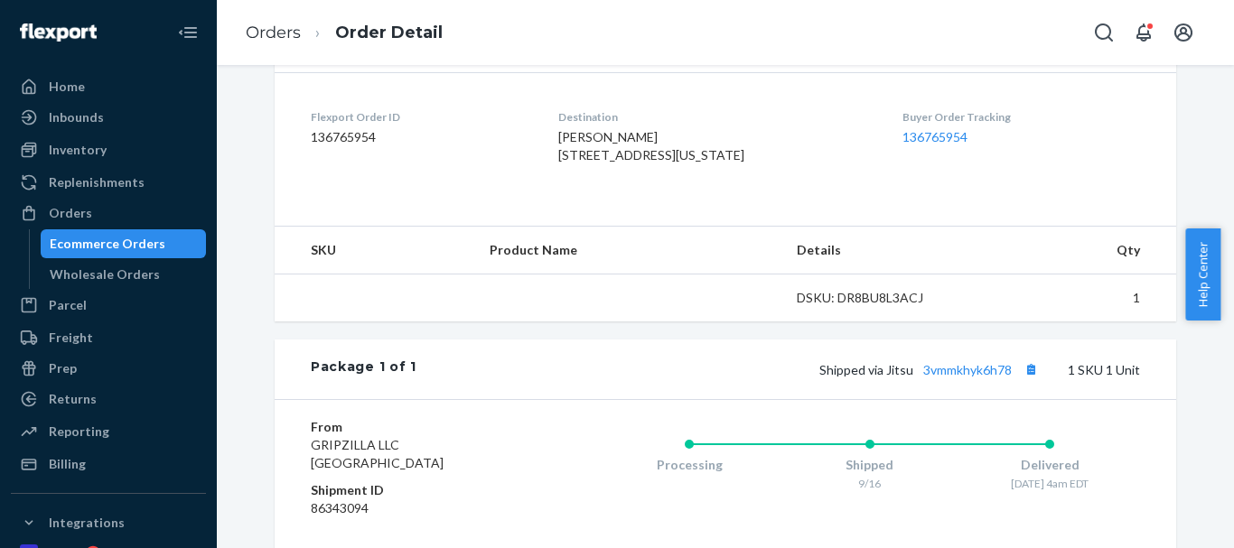
scroll to position [452, 0]
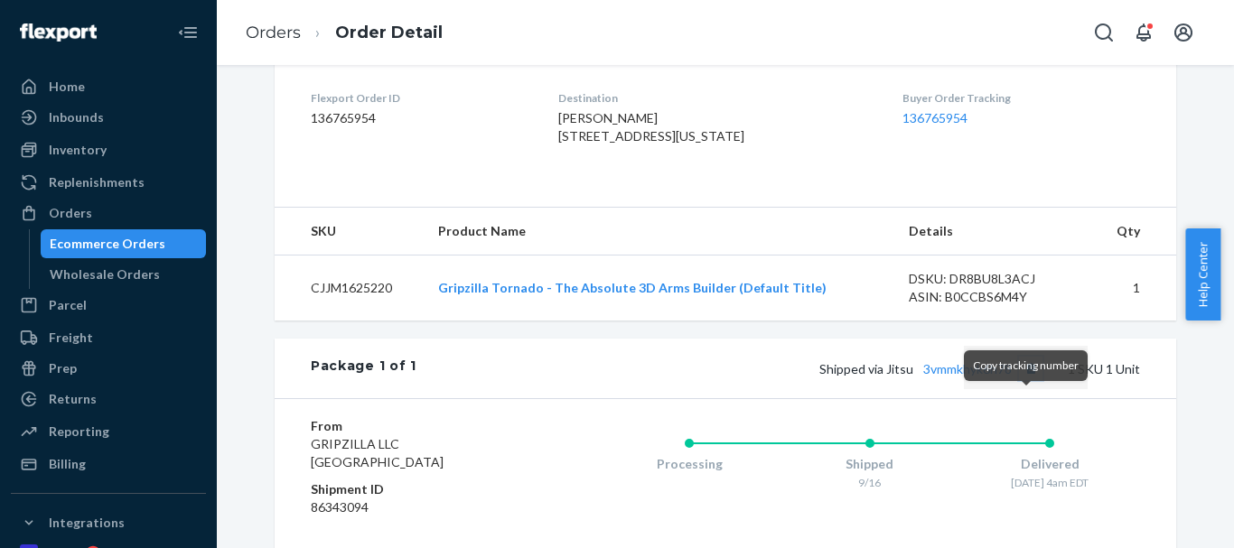
click at [1025, 380] on button "Copy tracking number" at bounding box center [1030, 368] width 23 height 23
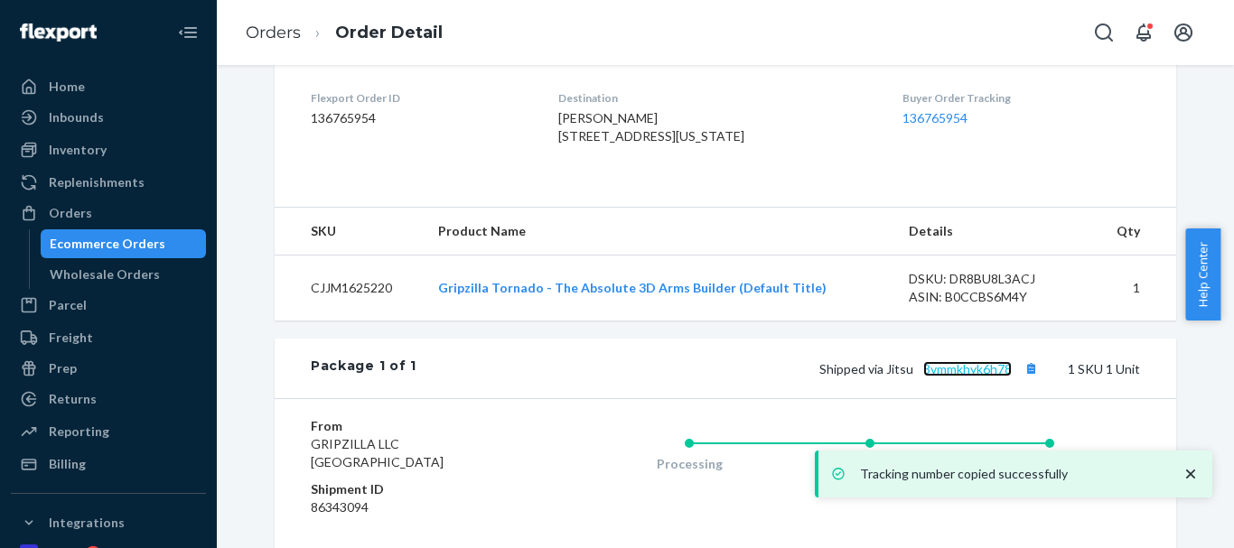
click at [951, 377] on link "3vmmkhyk6h78" at bounding box center [967, 368] width 89 height 15
drag, startPoint x: 553, startPoint y: 115, endPoint x: 655, endPoint y: 115, distance: 102.1
click at [655, 115] on dl "Flexport Order ID 136765954 Destination [PERSON_NAME] [STREET_ADDRESS][US_STATE…" at bounding box center [726, 121] width 902 height 136
copy span "[PERSON_NAME]"
